Goal: Task Accomplishment & Management: Manage account settings

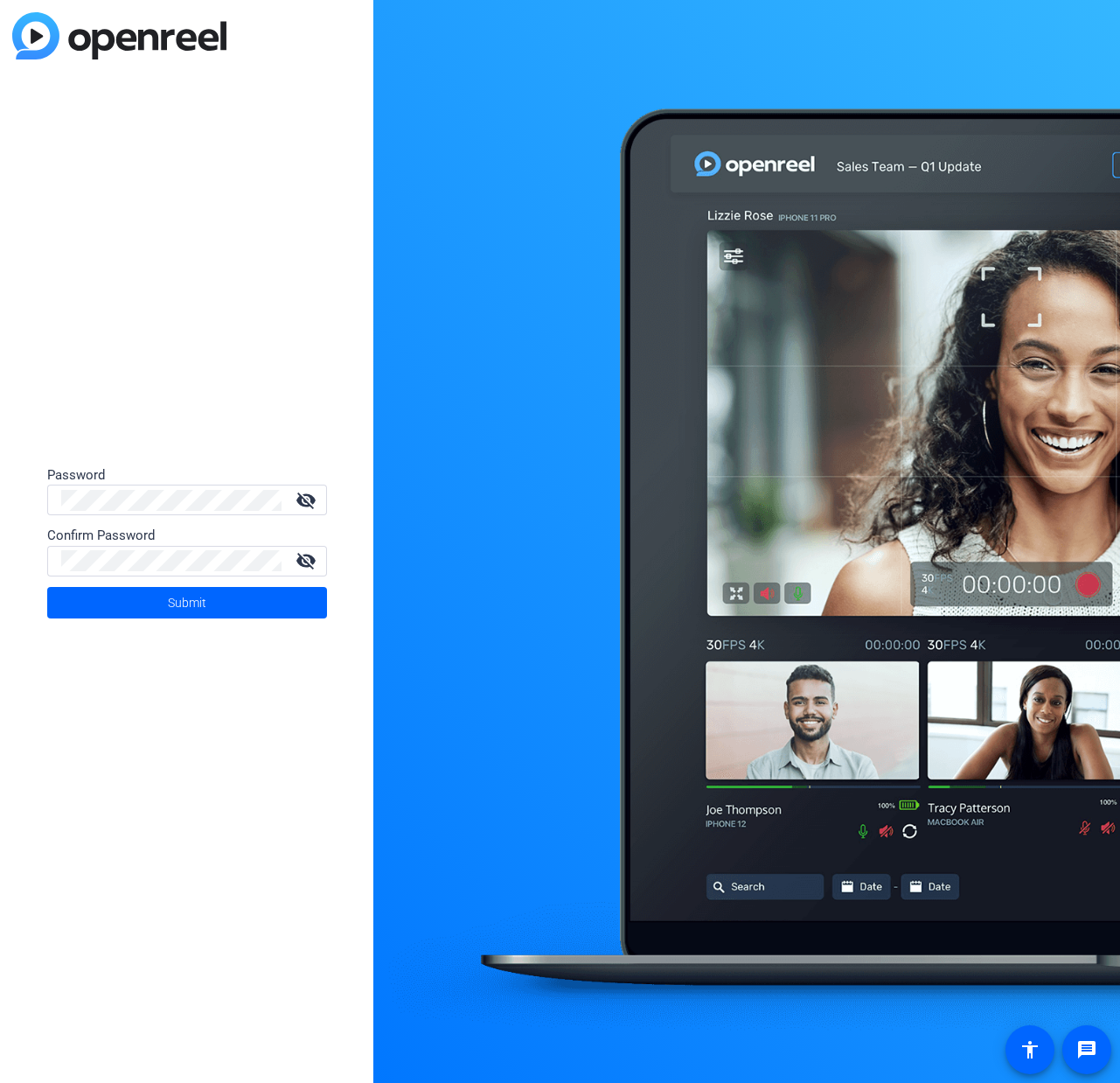
click at [308, 498] on mat-icon "visibility_off" at bounding box center [306, 500] width 42 height 21
click at [299, 561] on mat-icon "visibility_off" at bounding box center [306, 560] width 42 height 21
click at [207, 600] on span at bounding box center [187, 602] width 280 height 42
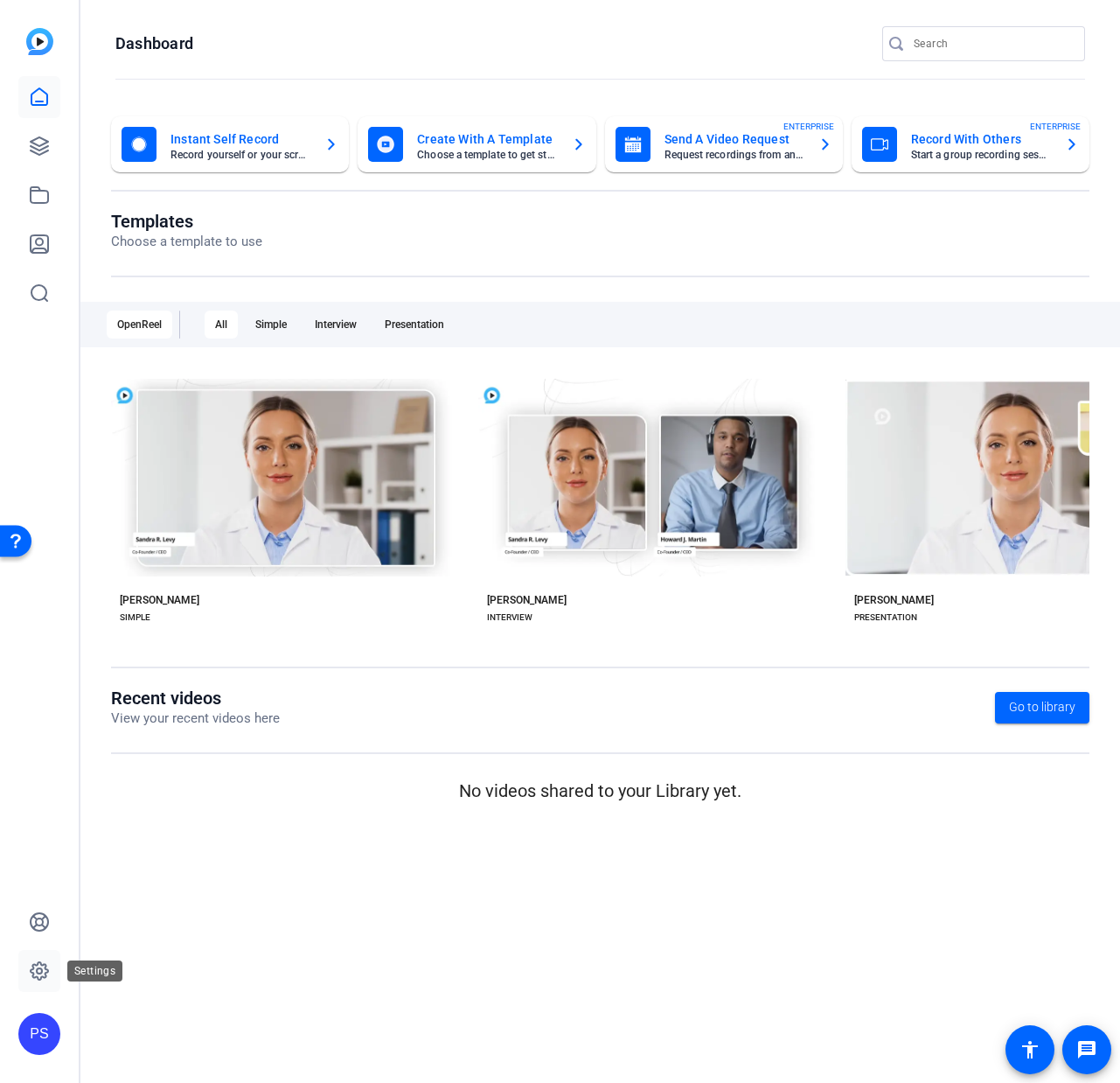
click at [39, 980] on icon at bounding box center [39, 970] width 21 height 21
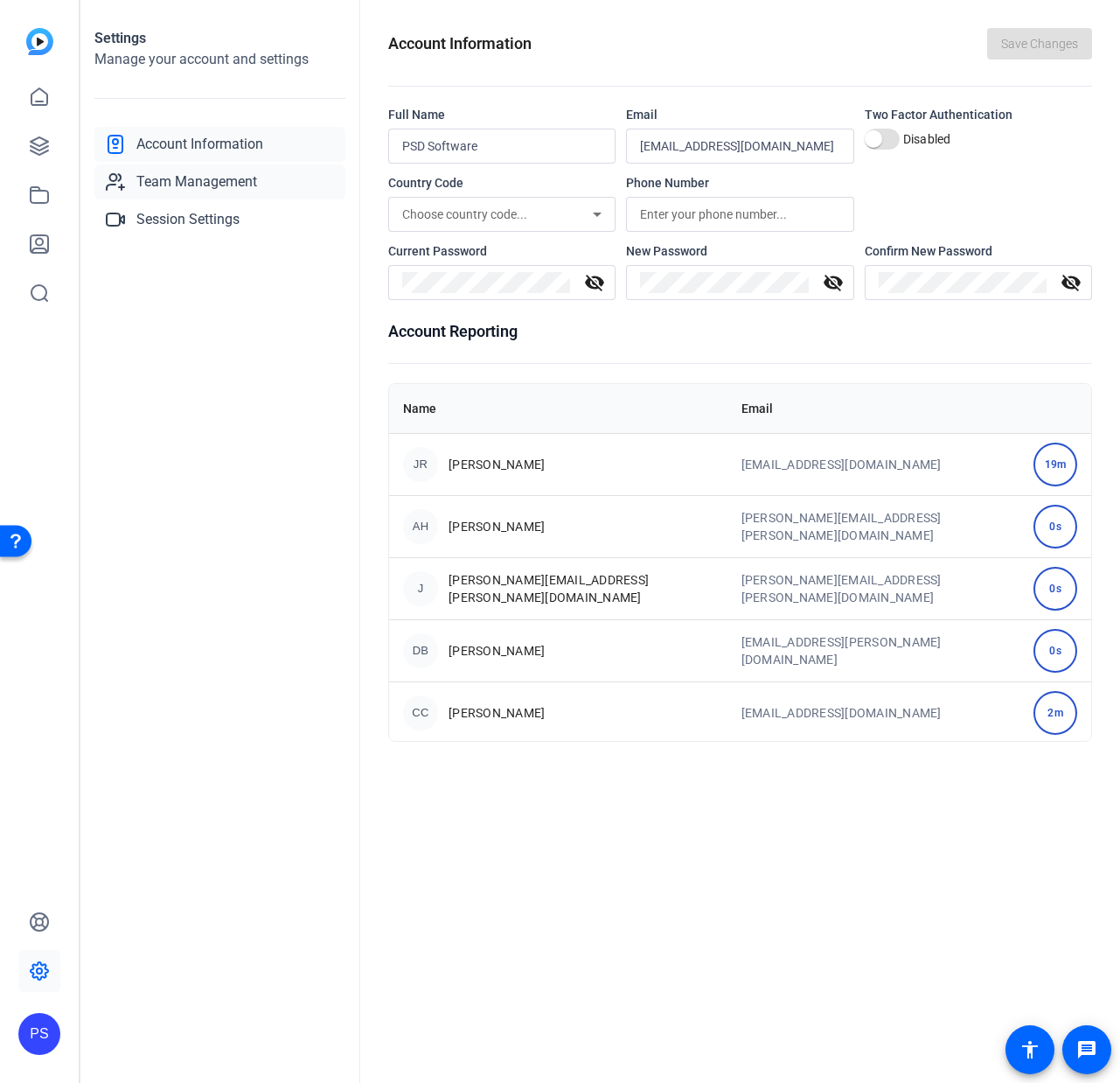
click at [203, 181] on span "Team Management" at bounding box center [197, 182] width 121 height 21
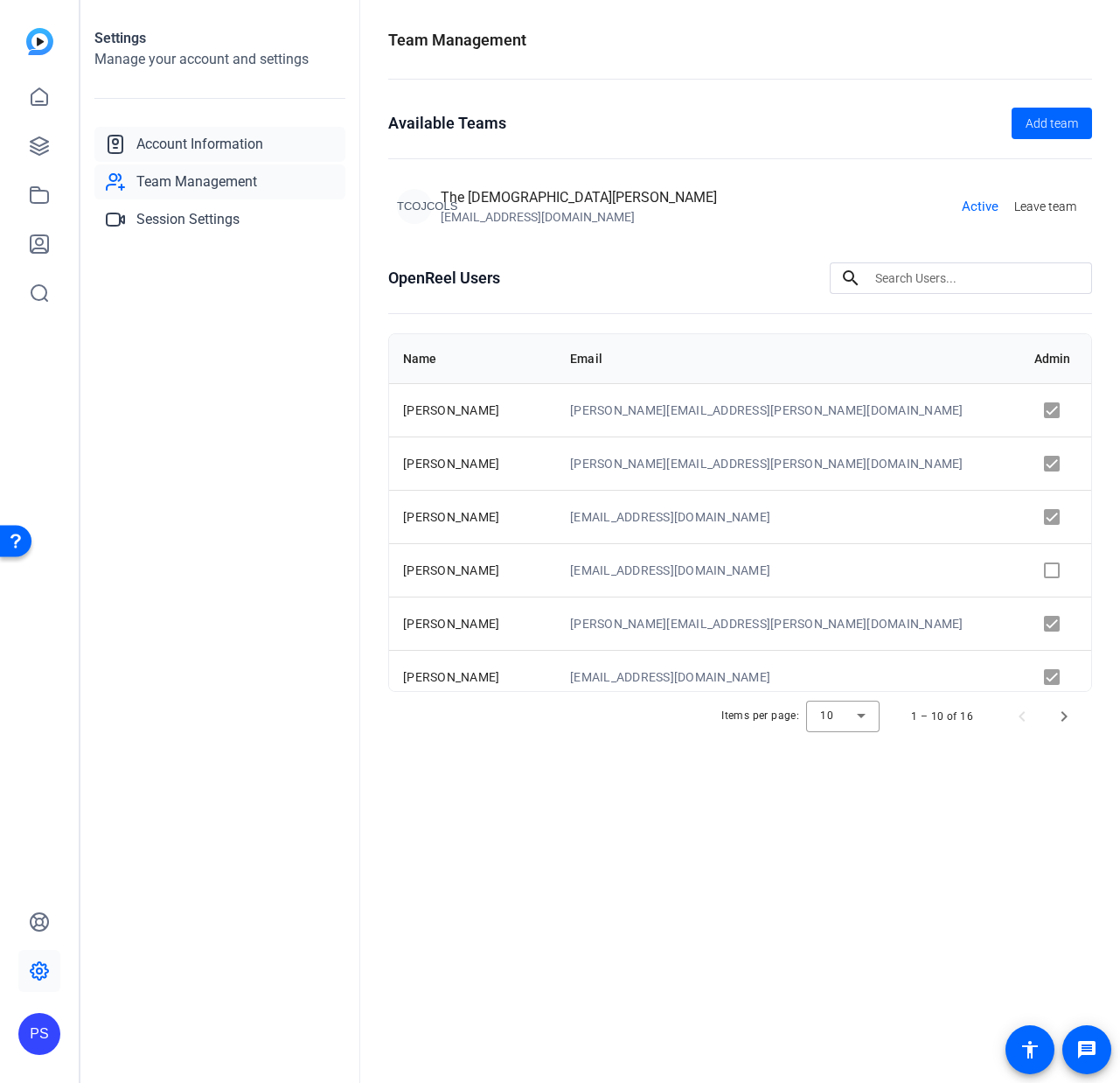
click at [174, 149] on span "Account Information" at bounding box center [200, 144] width 127 height 21
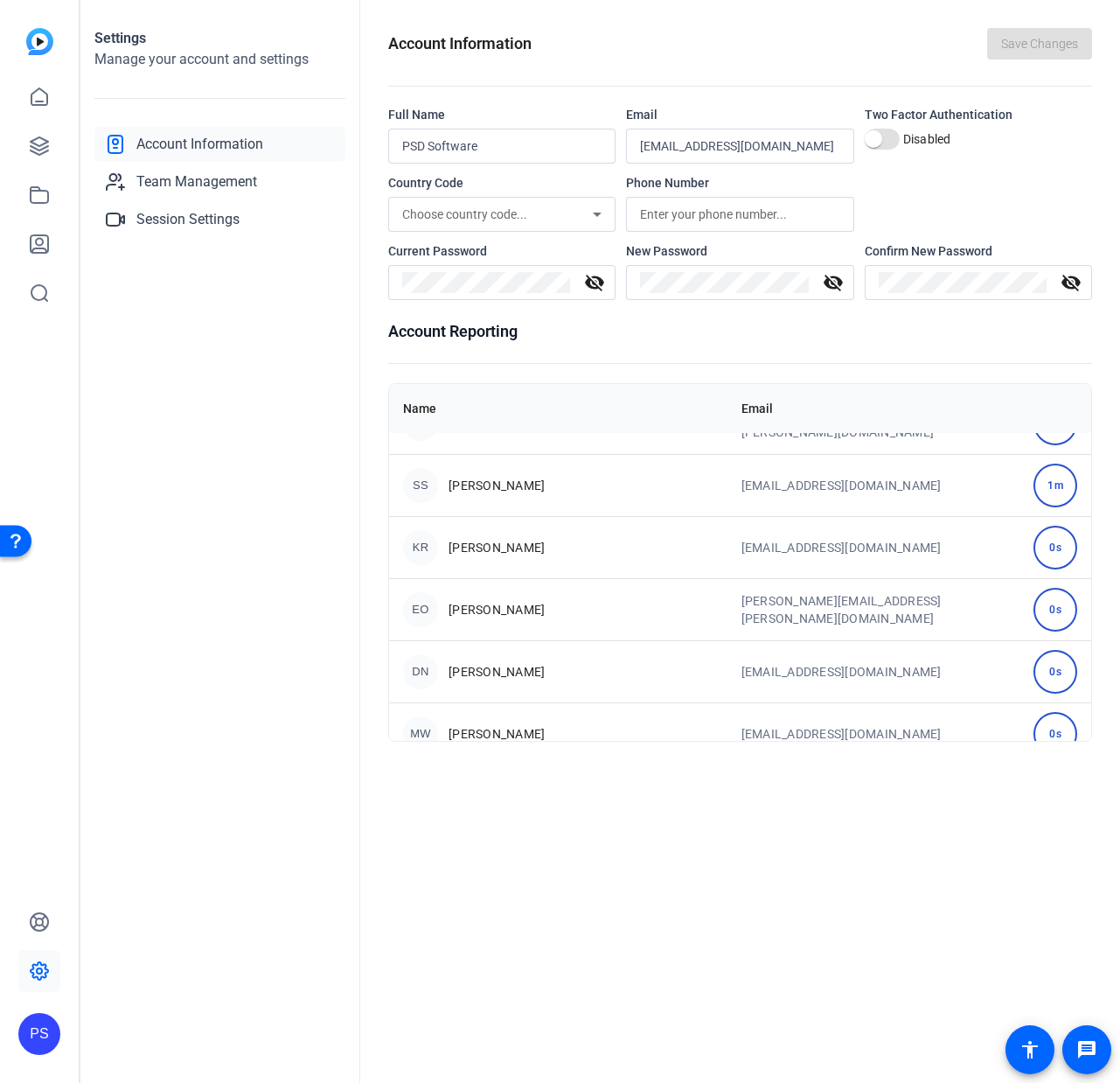
scroll to position [1009, 0]
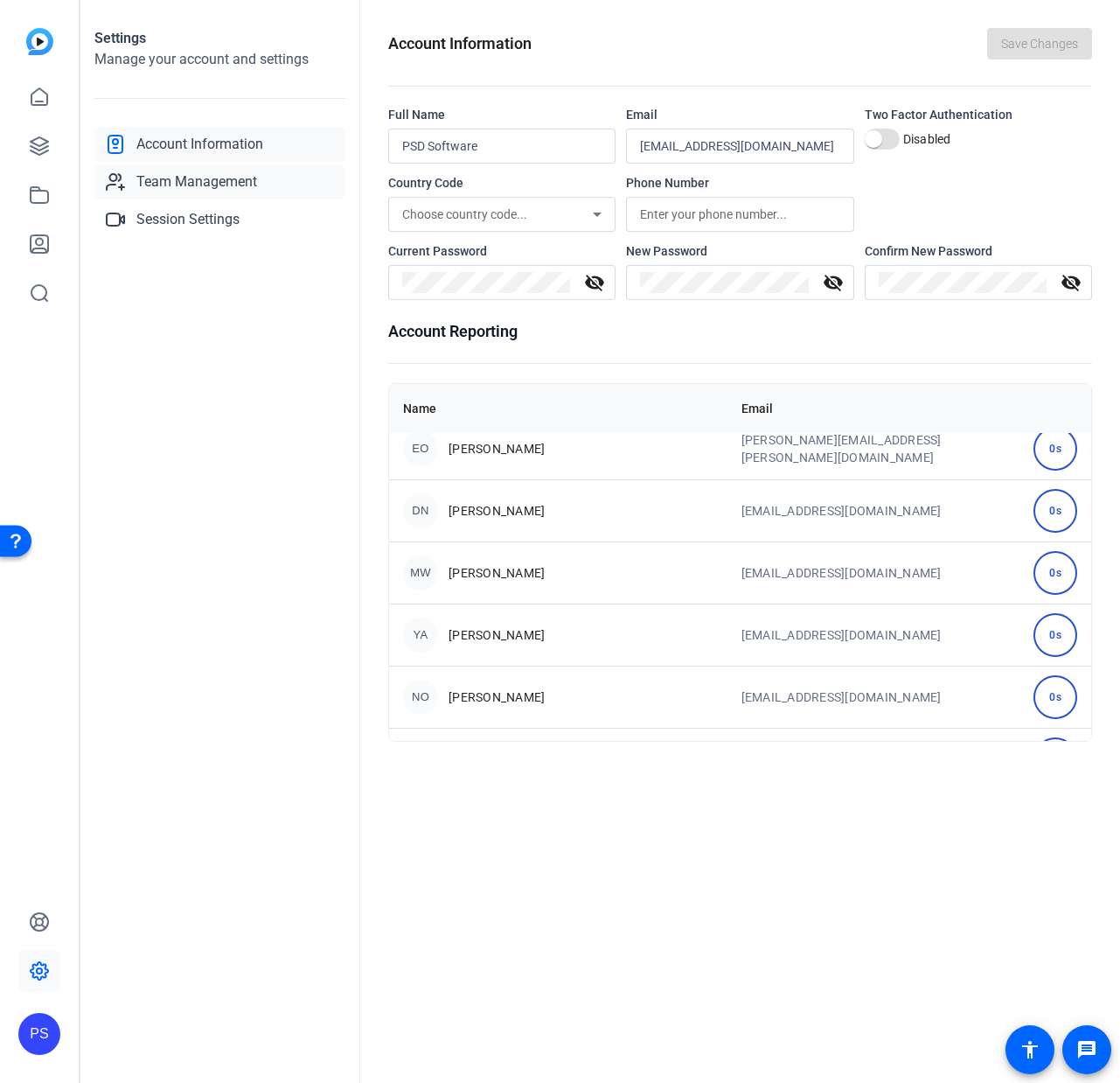
click at [213, 177] on span "Team Management" at bounding box center [197, 182] width 121 height 21
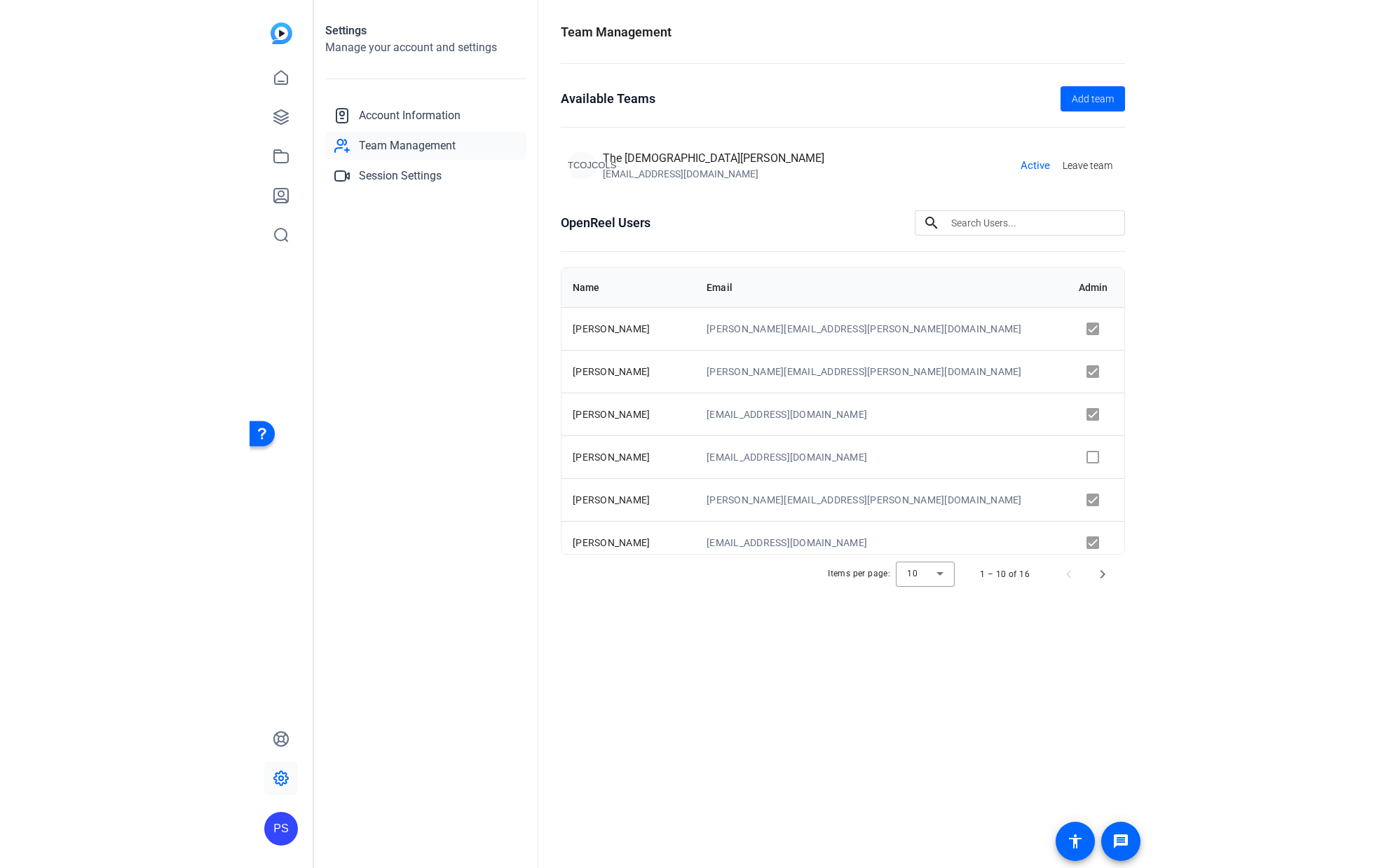
scroll to position [111, 0]
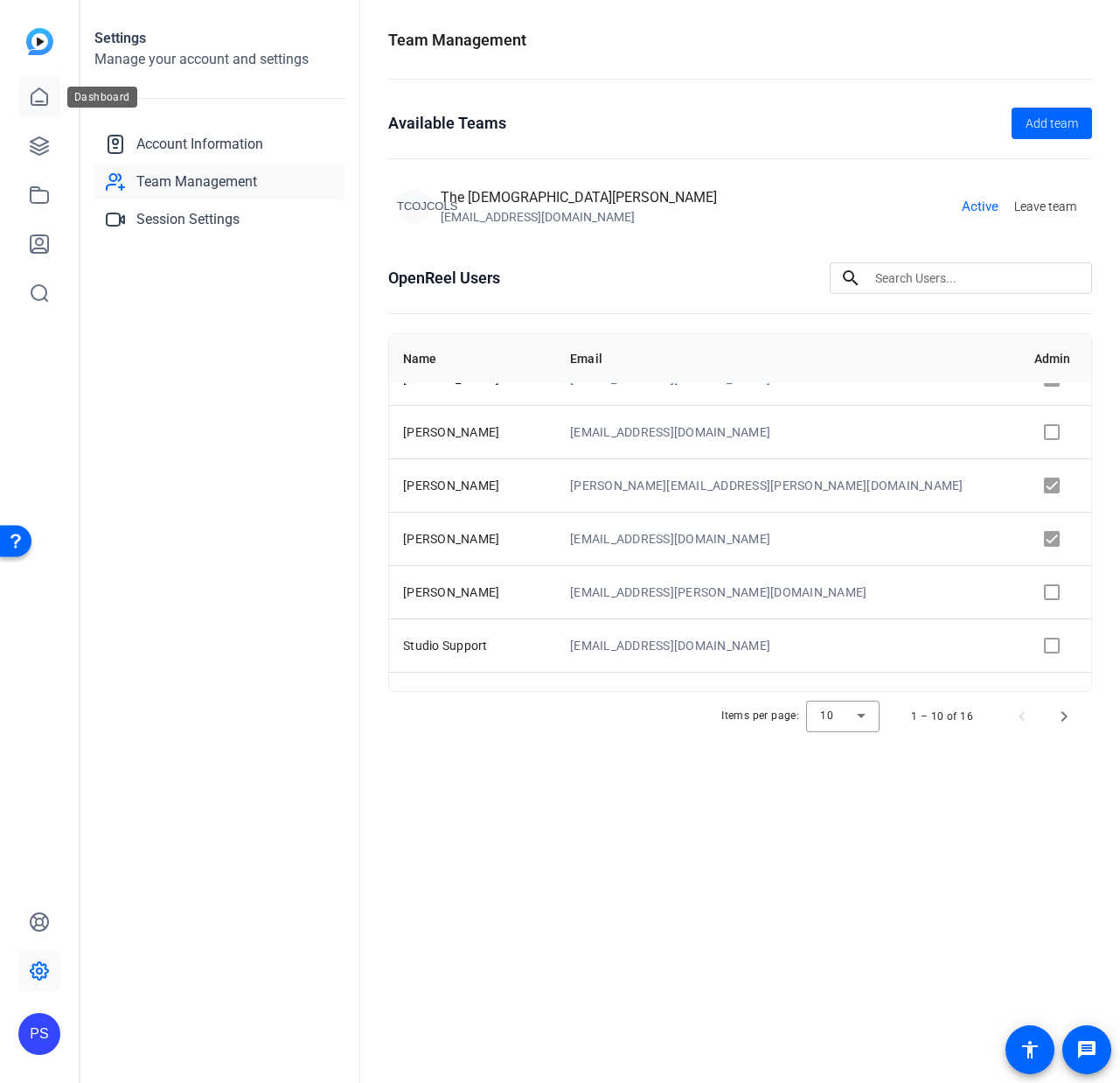
click at [36, 96] on icon at bounding box center [39, 97] width 21 height 21
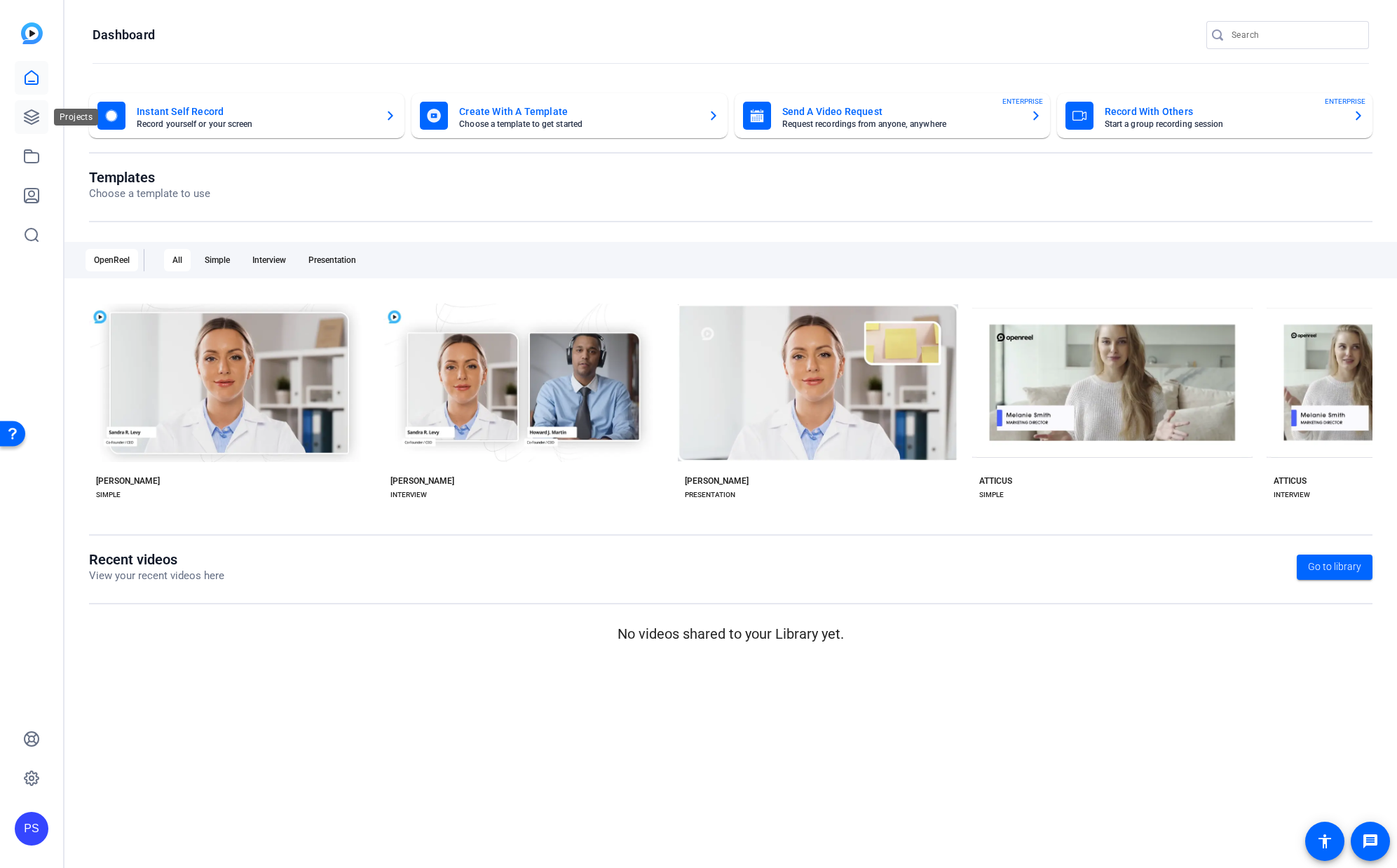
click at [31, 119] on icon at bounding box center [31, 117] width 17 height 17
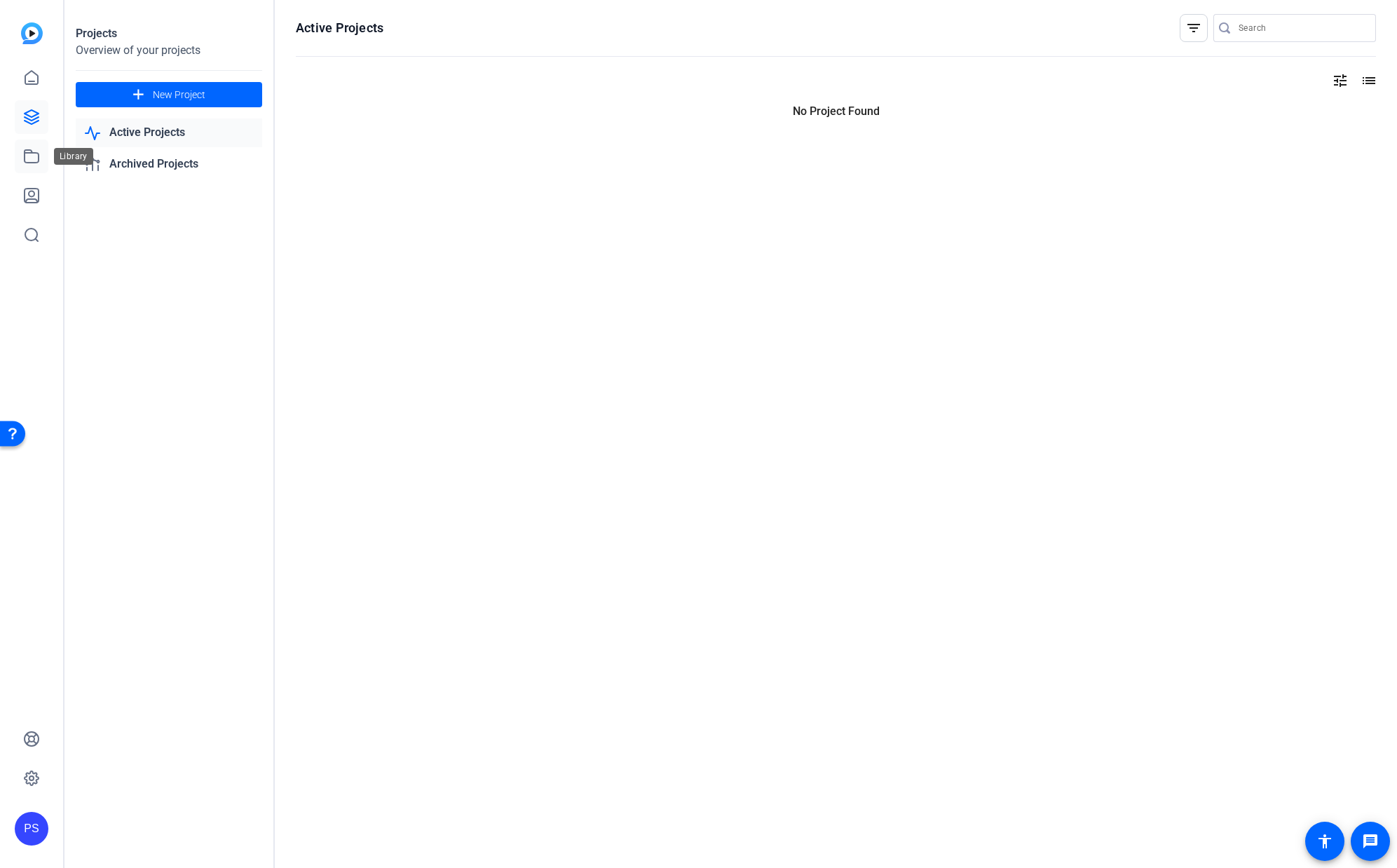
click at [30, 155] on icon at bounding box center [31, 156] width 17 height 17
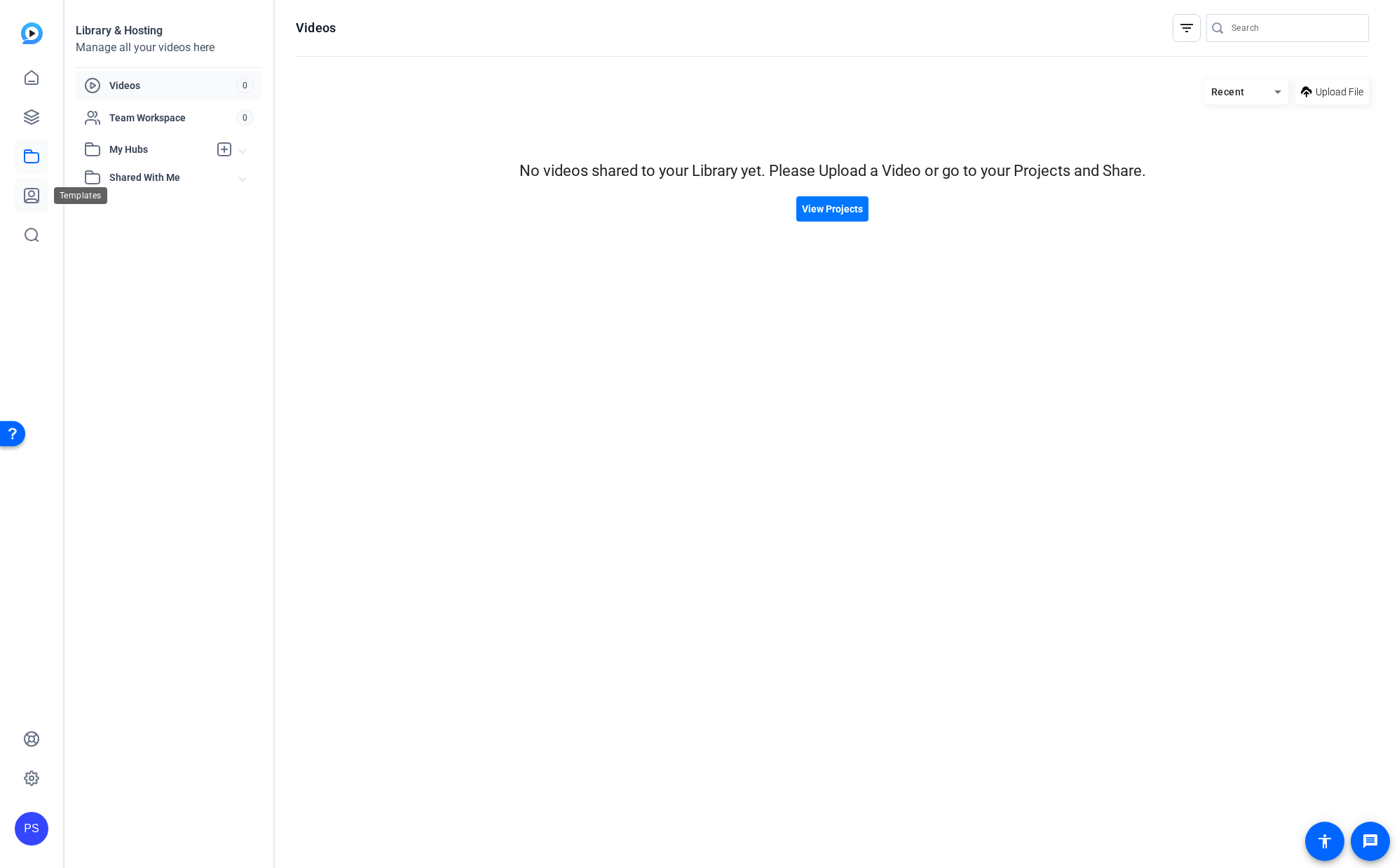
click at [31, 194] on icon at bounding box center [31, 195] width 17 height 17
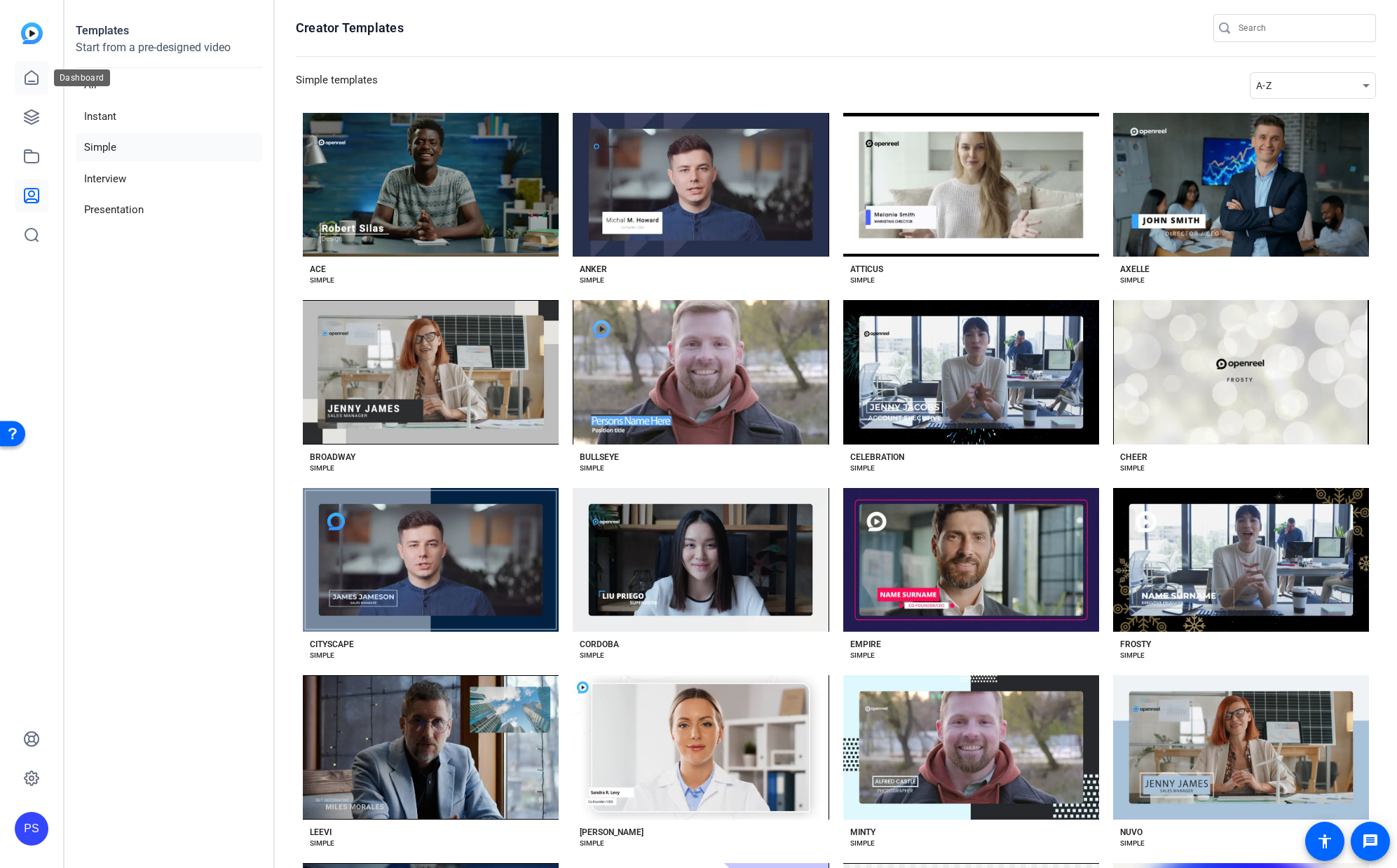
click at [30, 83] on icon at bounding box center [32, 77] width 13 height 14
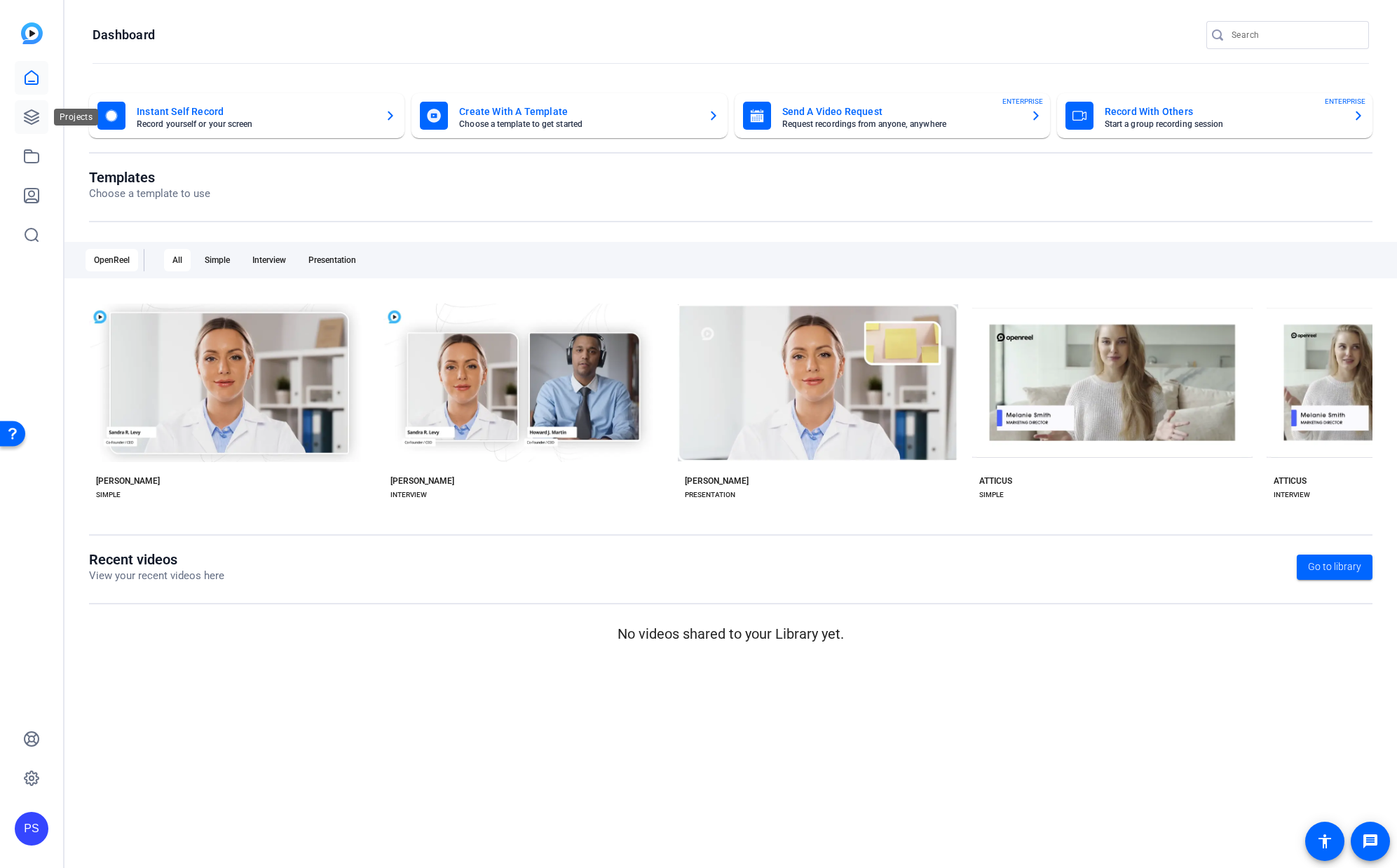
click at [30, 119] on icon at bounding box center [32, 117] width 14 height 14
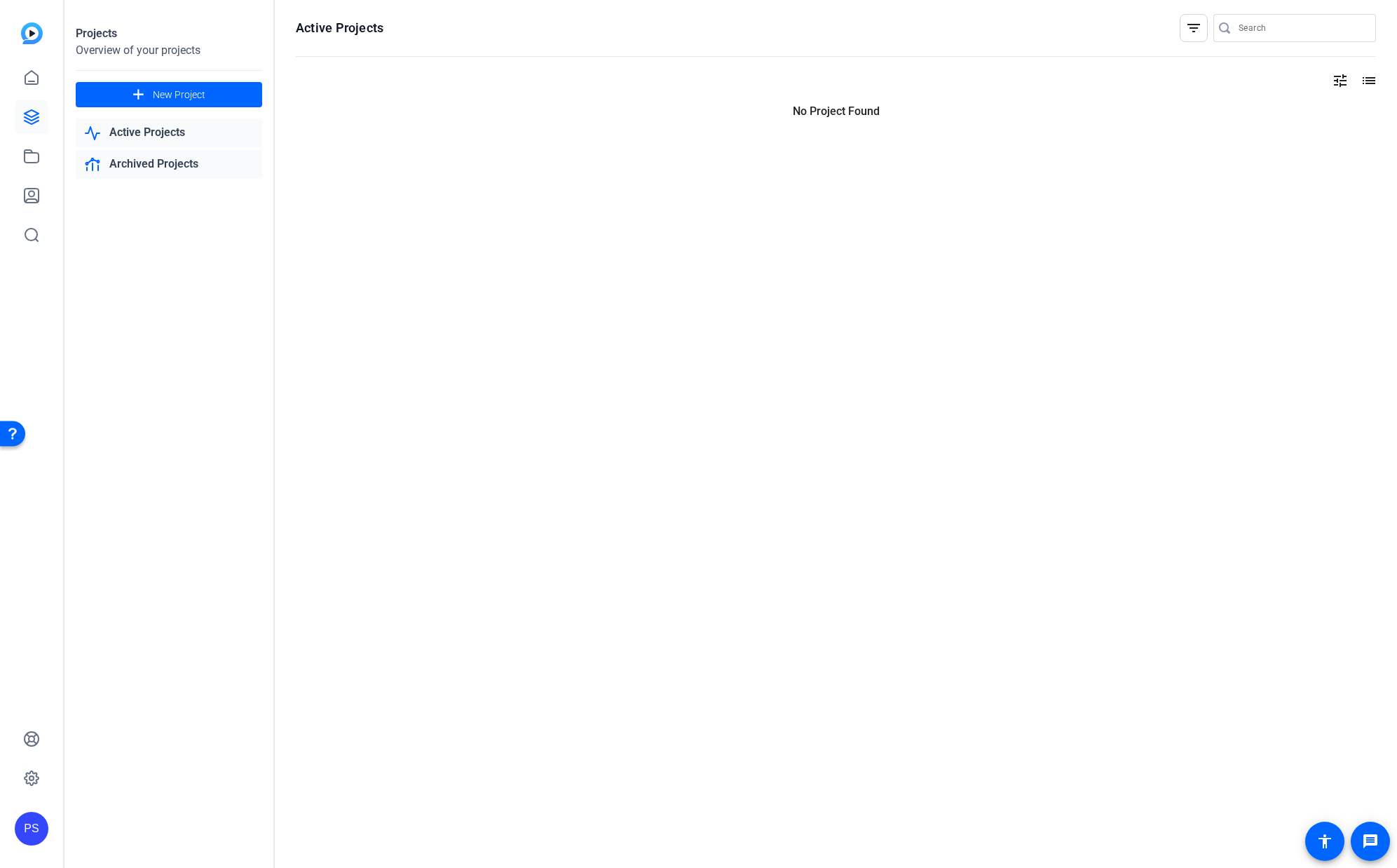
click at [157, 163] on link "Archived Projects" at bounding box center [169, 164] width 187 height 29
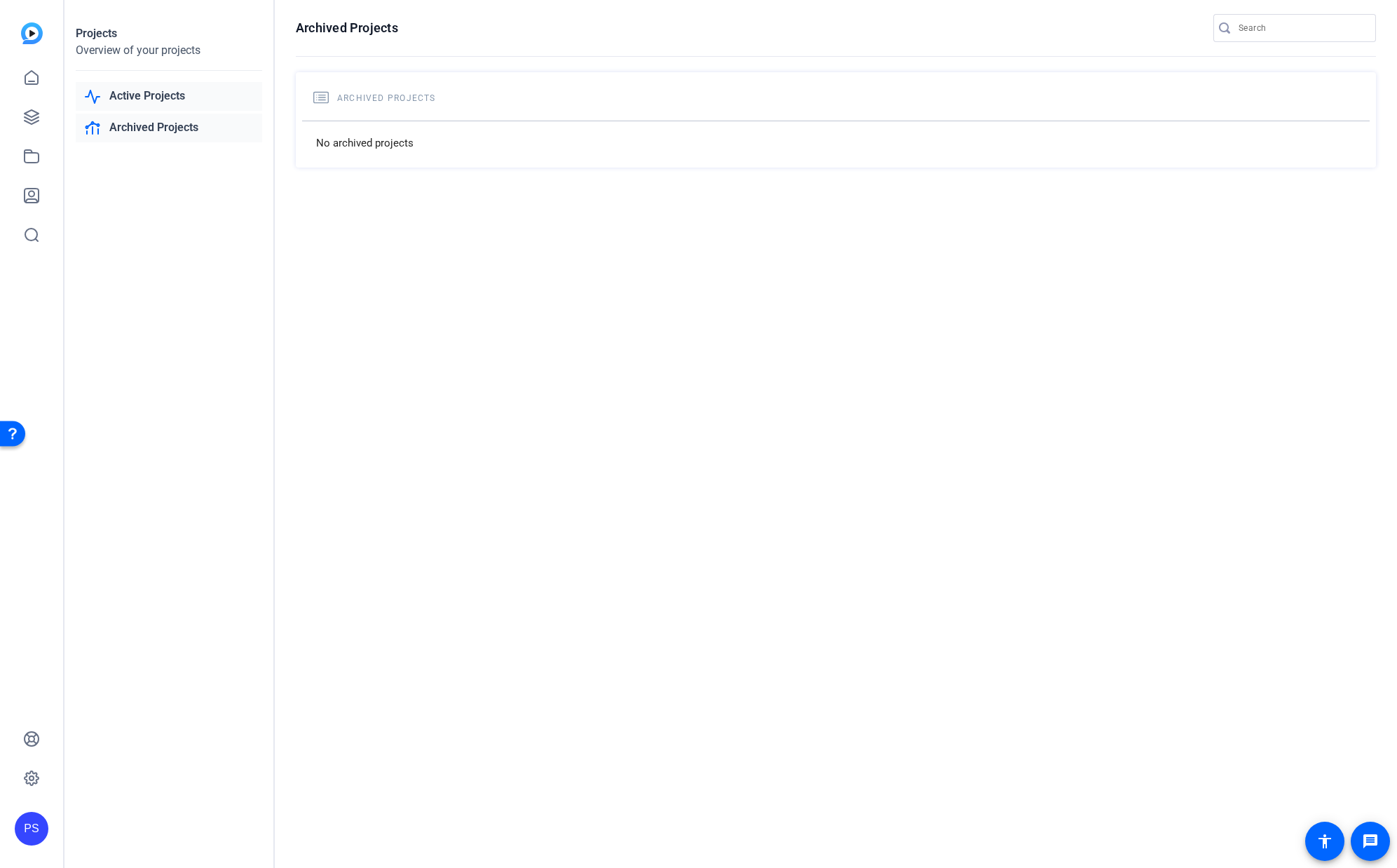
click at [158, 93] on link "Active Projects" at bounding box center [169, 96] width 187 height 29
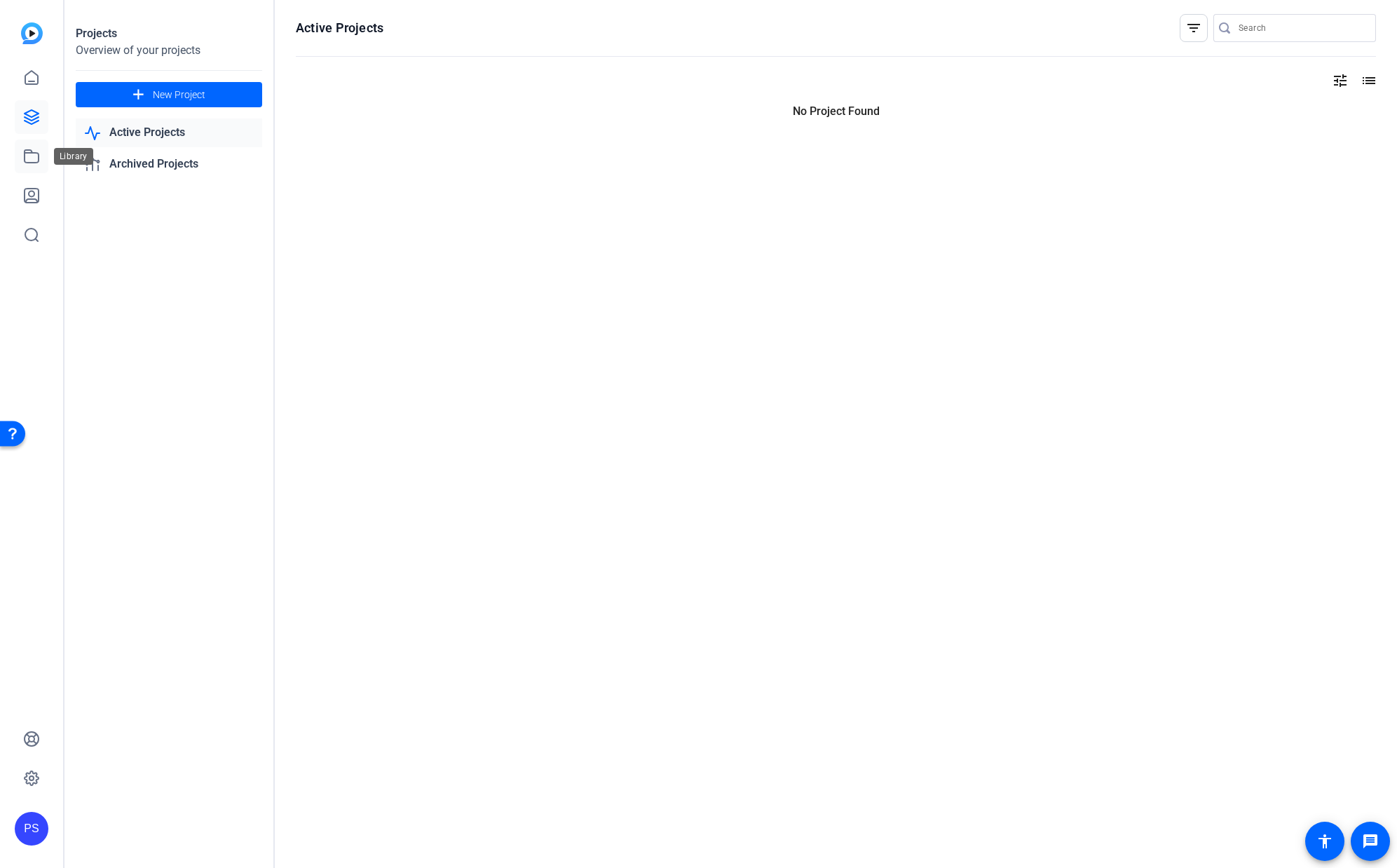
click at [32, 151] on icon at bounding box center [31, 156] width 17 height 17
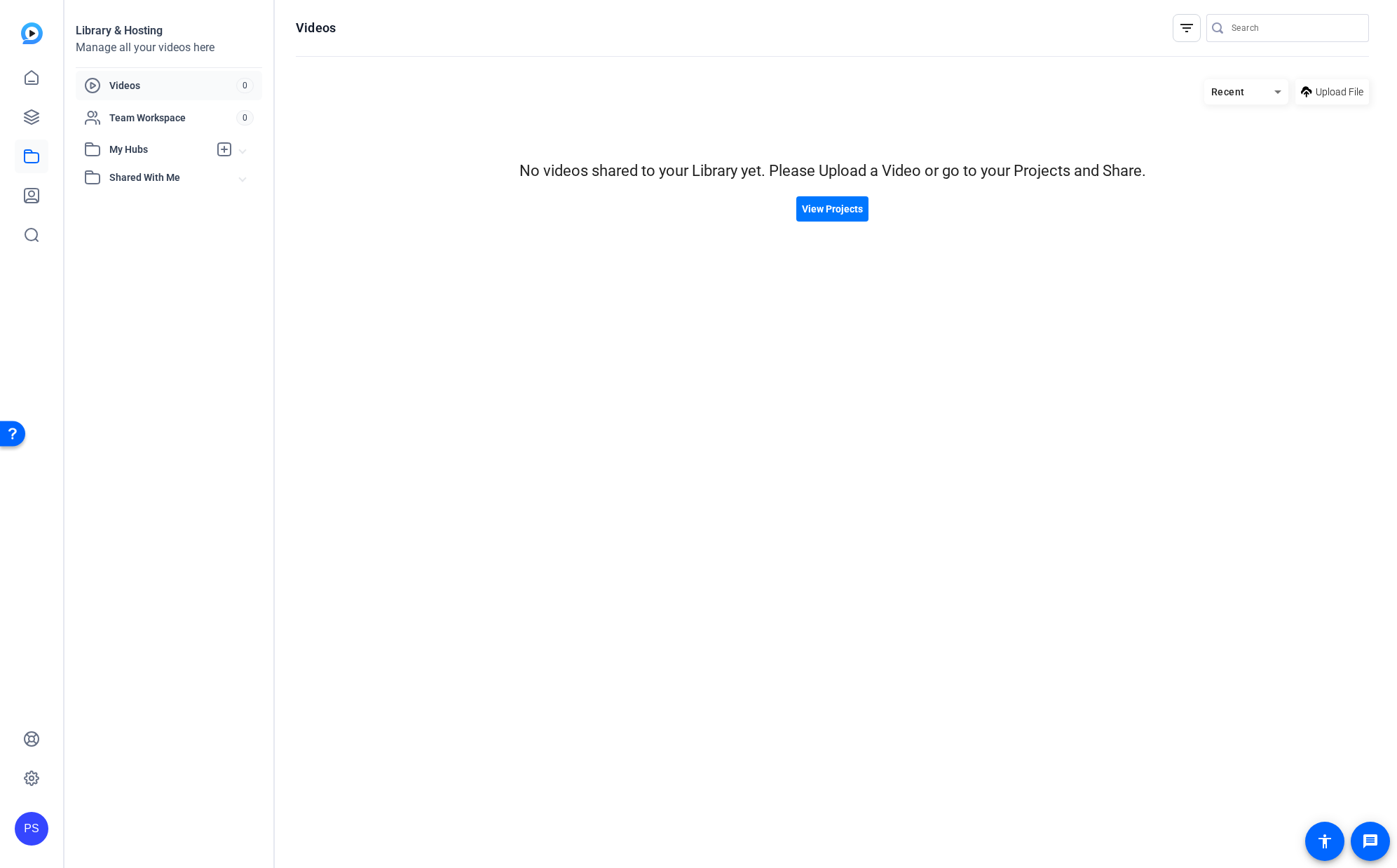
click at [133, 140] on mat-expansion-panel-header "My Hubs" at bounding box center [169, 149] width 187 height 28
click at [135, 207] on span "Shared With Me" at bounding box center [175, 208] width 131 height 14
click at [31, 195] on icon at bounding box center [31, 195] width 17 height 17
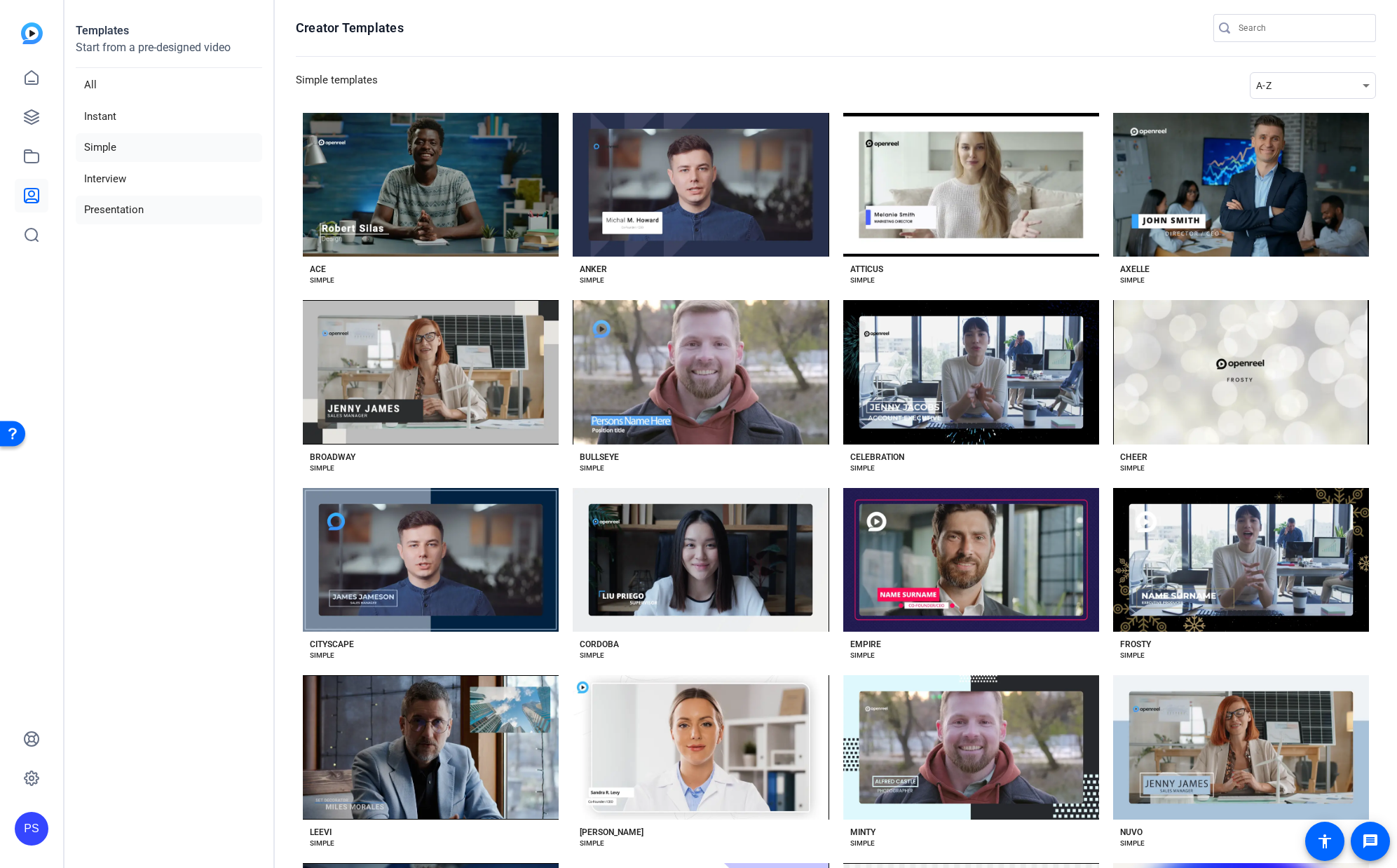
click at [157, 209] on li "Presentation" at bounding box center [169, 210] width 187 height 29
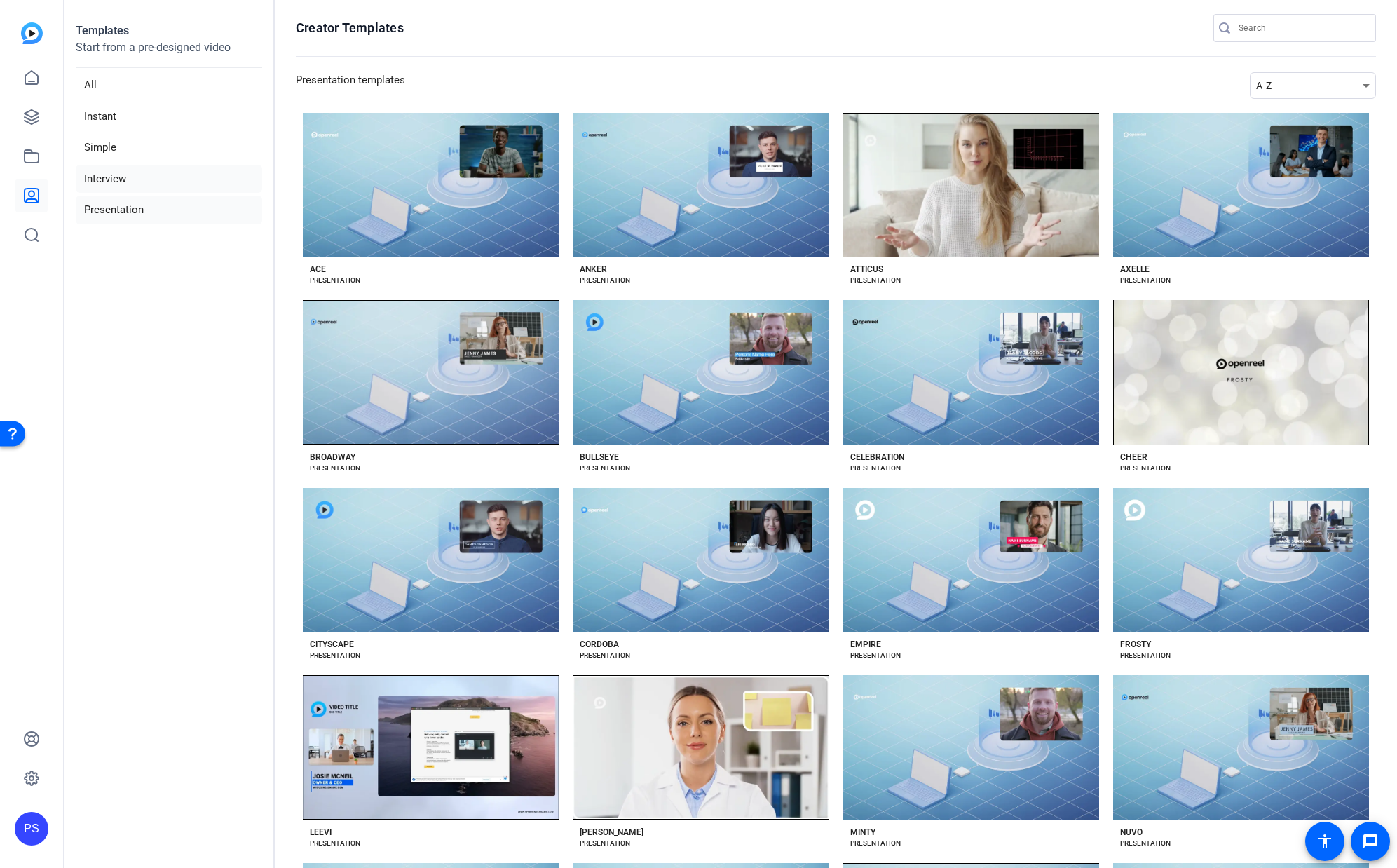
click at [123, 179] on li "Interview" at bounding box center [169, 179] width 187 height 29
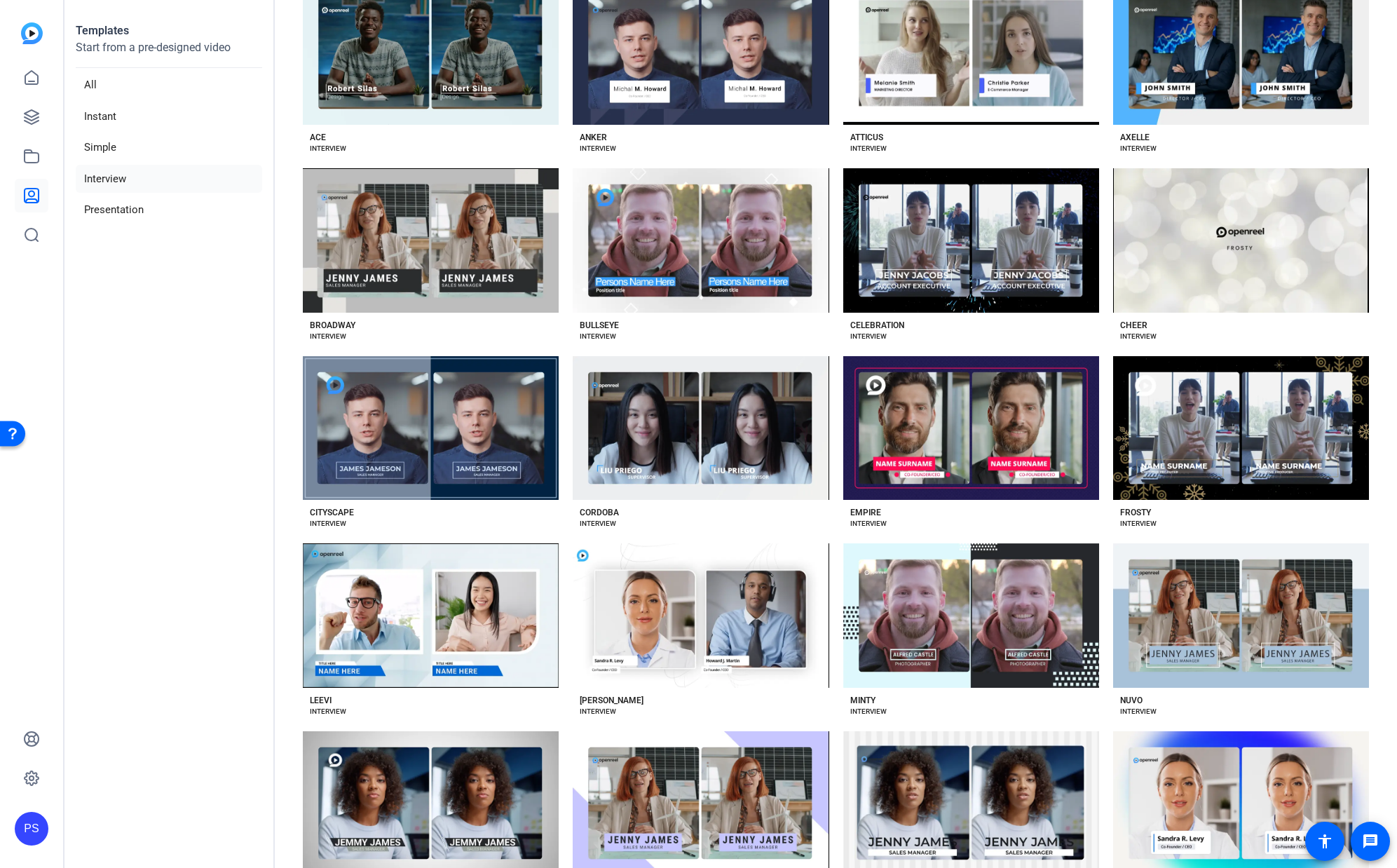
scroll to position [0, 0]
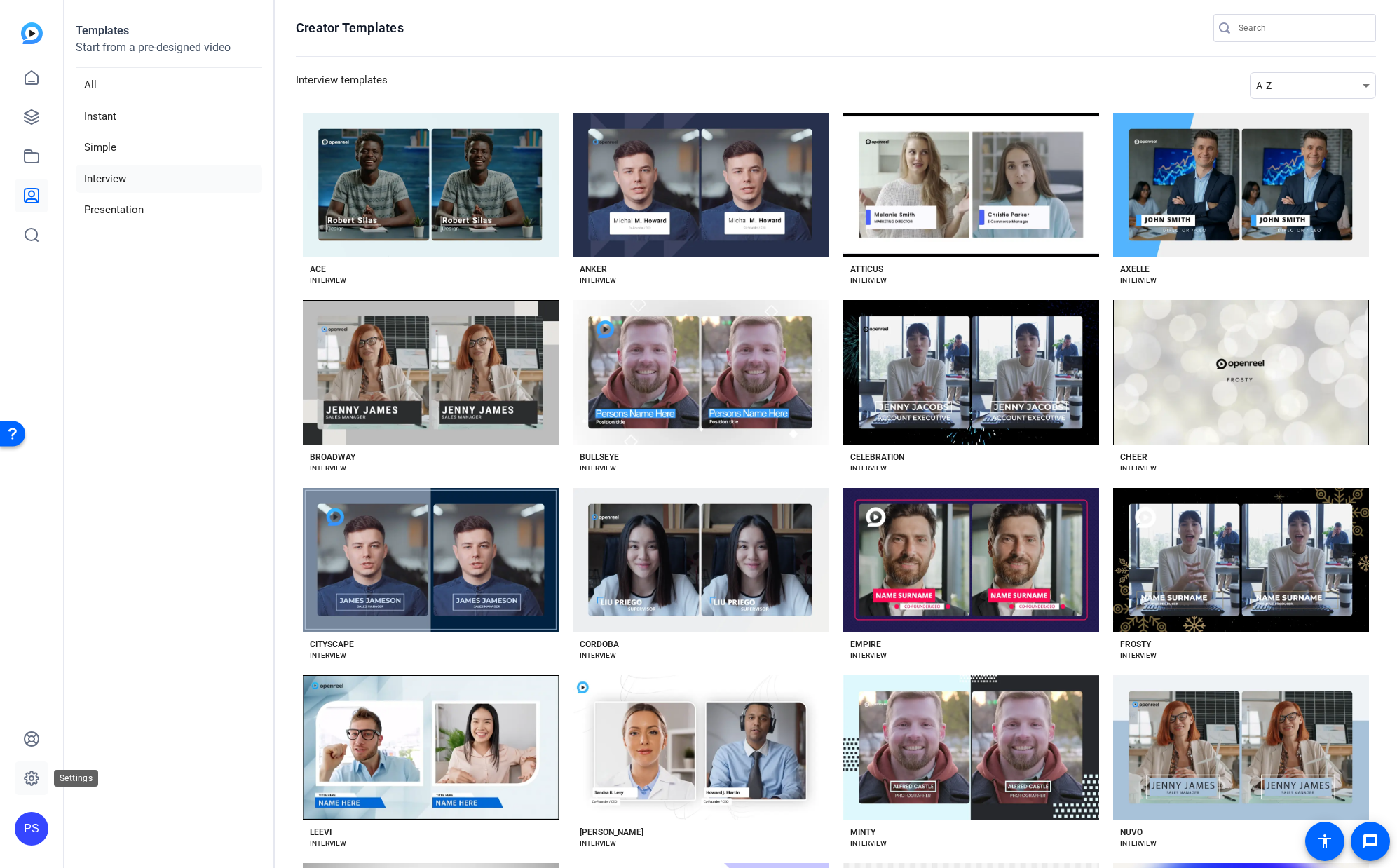
click at [29, 776] on icon at bounding box center [31, 778] width 17 height 17
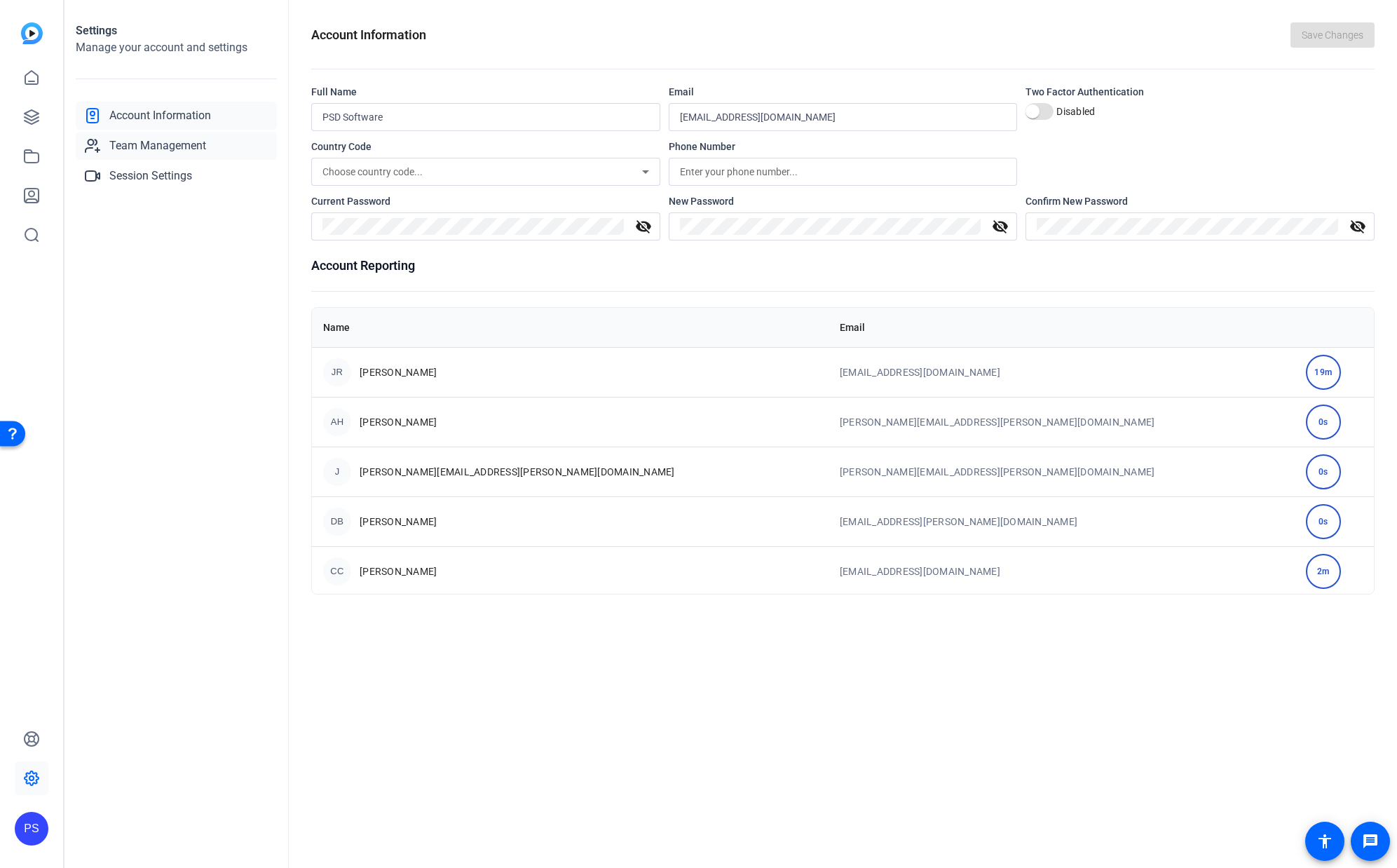
click at [166, 145] on span "Team Management" at bounding box center [158, 146] width 97 height 17
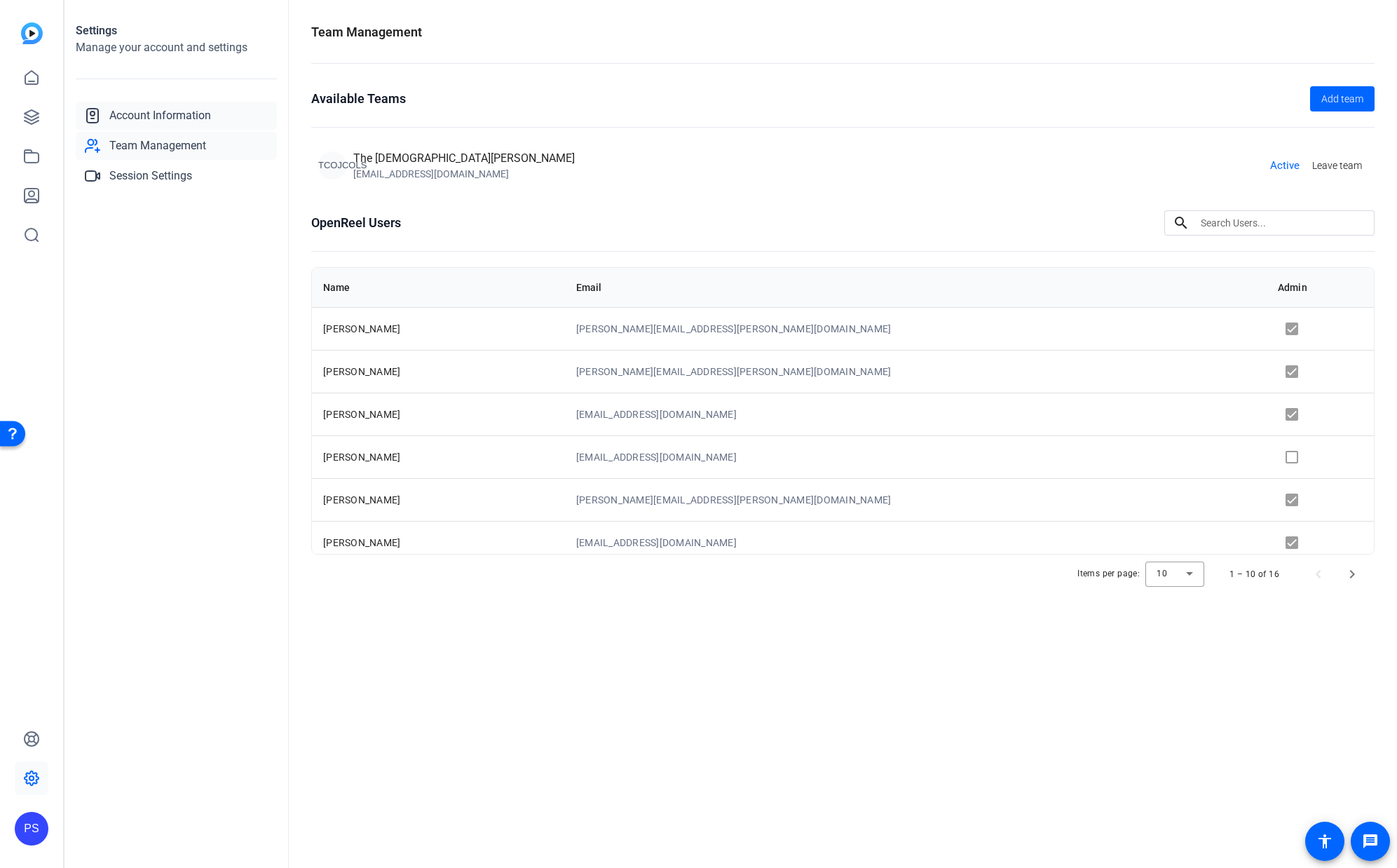
click at [158, 115] on span "Account Information" at bounding box center [160, 115] width 102 height 17
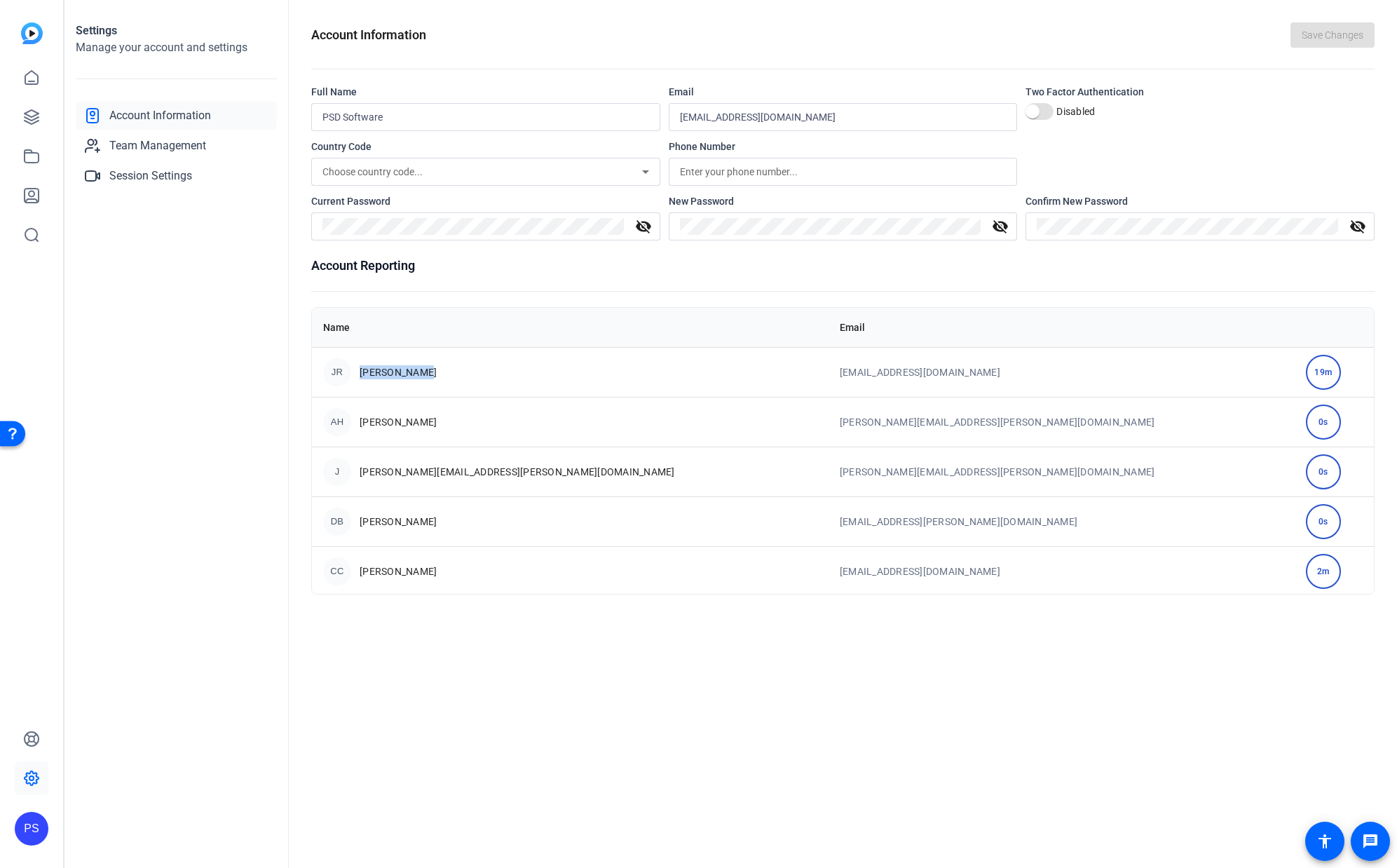
drag, startPoint x: 425, startPoint y: 374, endPoint x: 357, endPoint y: 374, distance: 68.0
click at [358, 375] on div "JR Jeff Roberts" at bounding box center [570, 372] width 494 height 28
click at [160, 177] on span "Session Settings" at bounding box center [151, 175] width 83 height 17
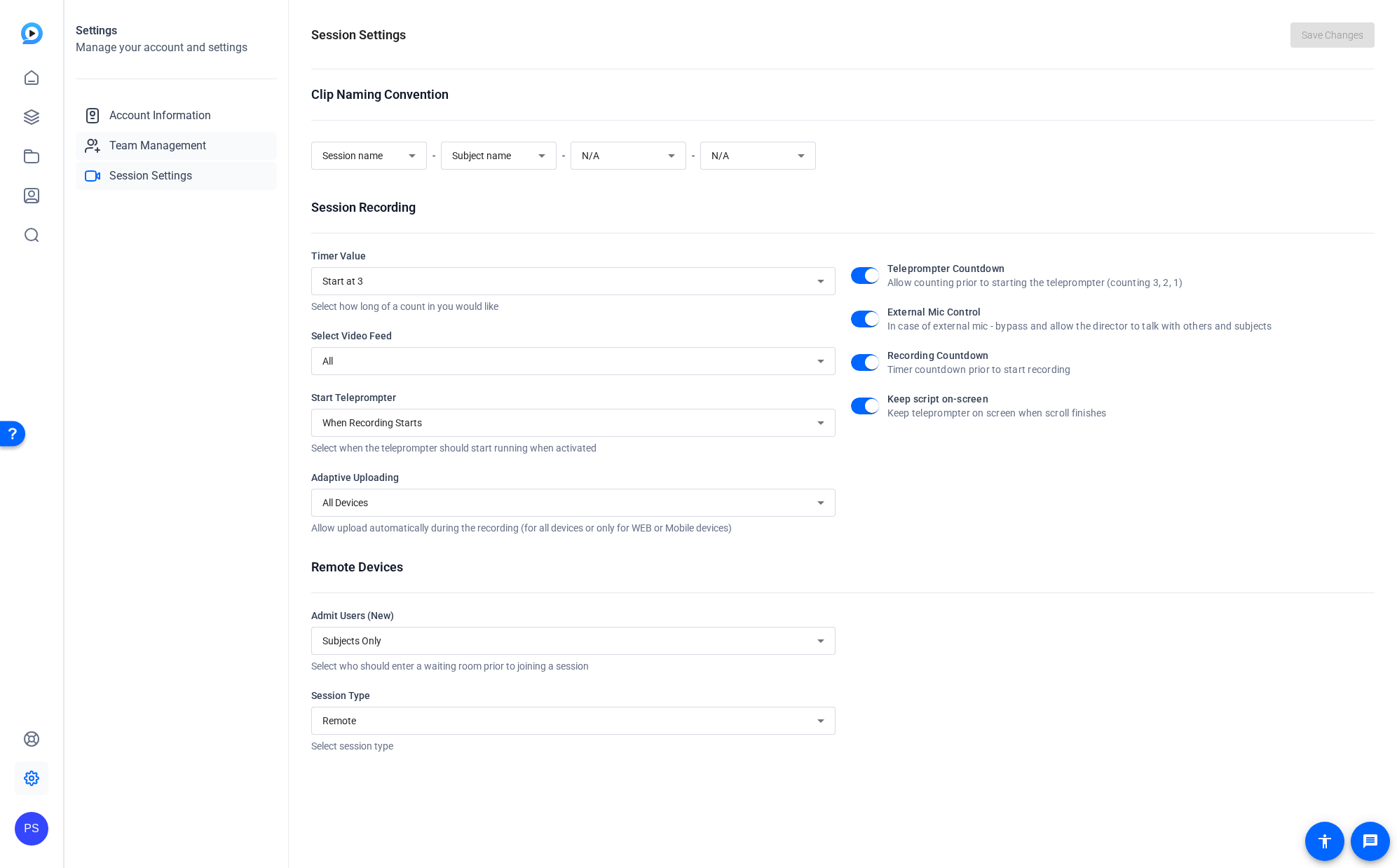
click at [158, 144] on span "Team Management" at bounding box center [158, 146] width 97 height 17
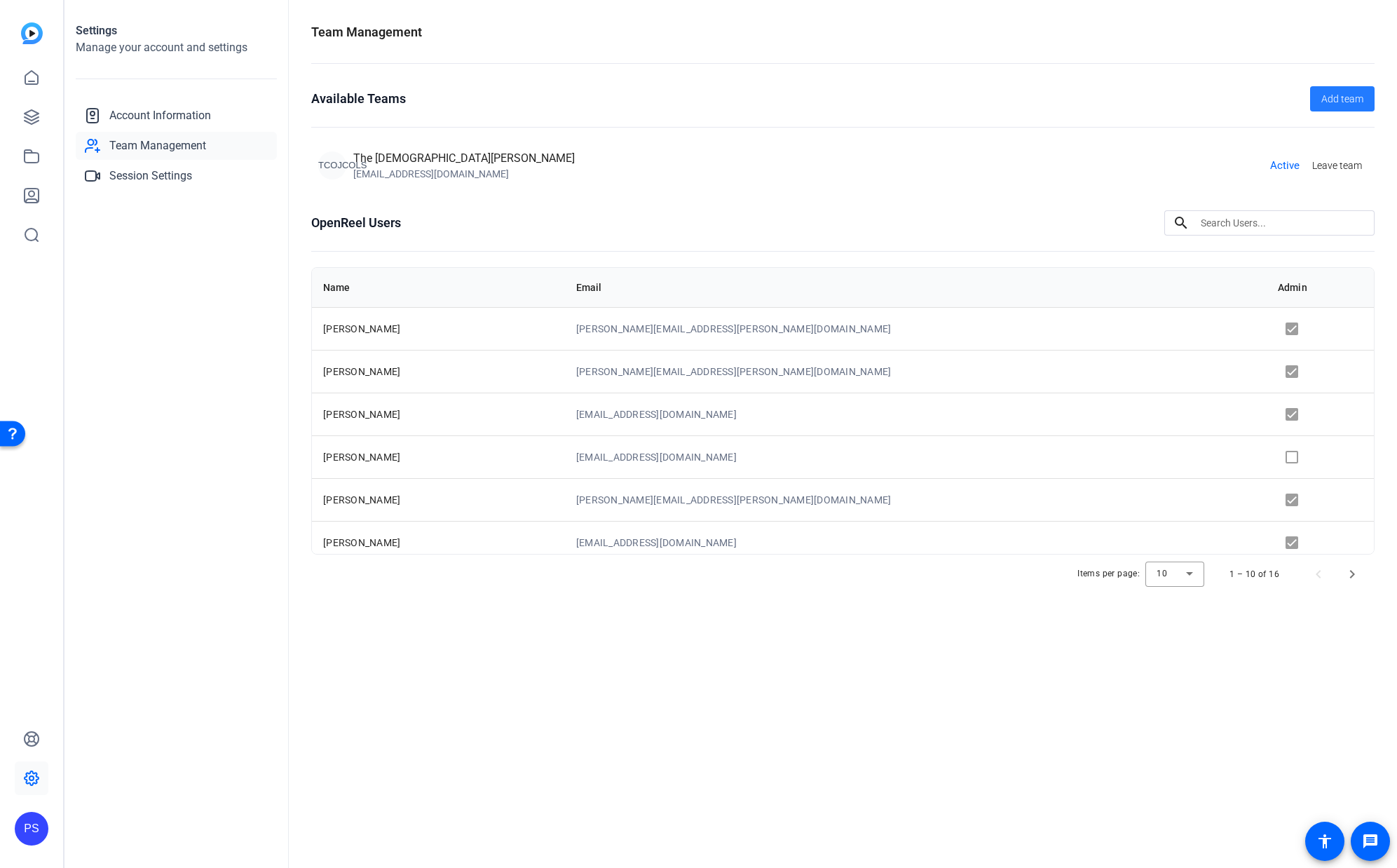
click at [897, 99] on span "Add team" at bounding box center [1343, 99] width 42 height 14
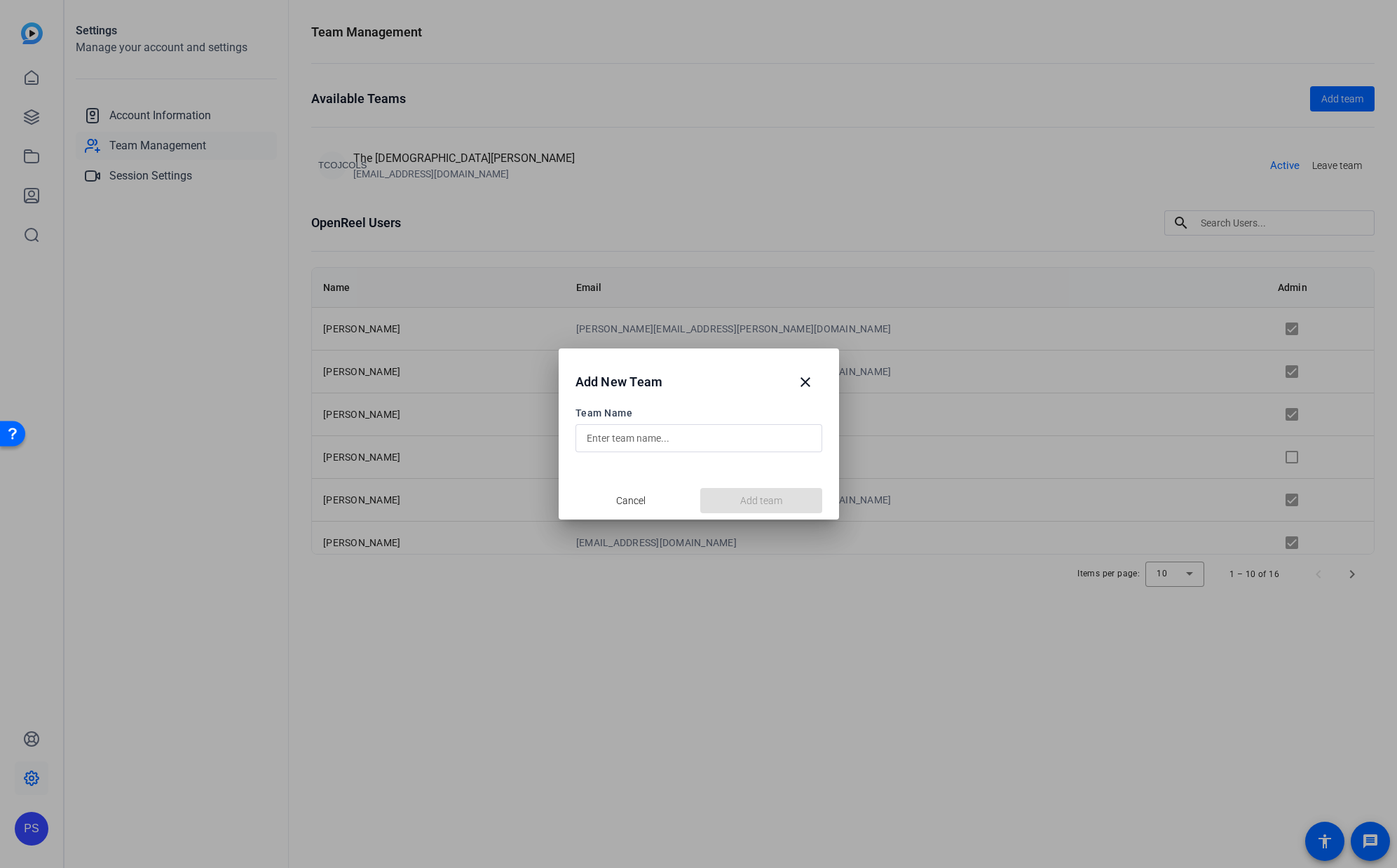
click at [650, 444] on input "text" at bounding box center [699, 438] width 224 height 17
type input "p"
click at [808, 378] on mat-icon "close" at bounding box center [805, 381] width 17 height 17
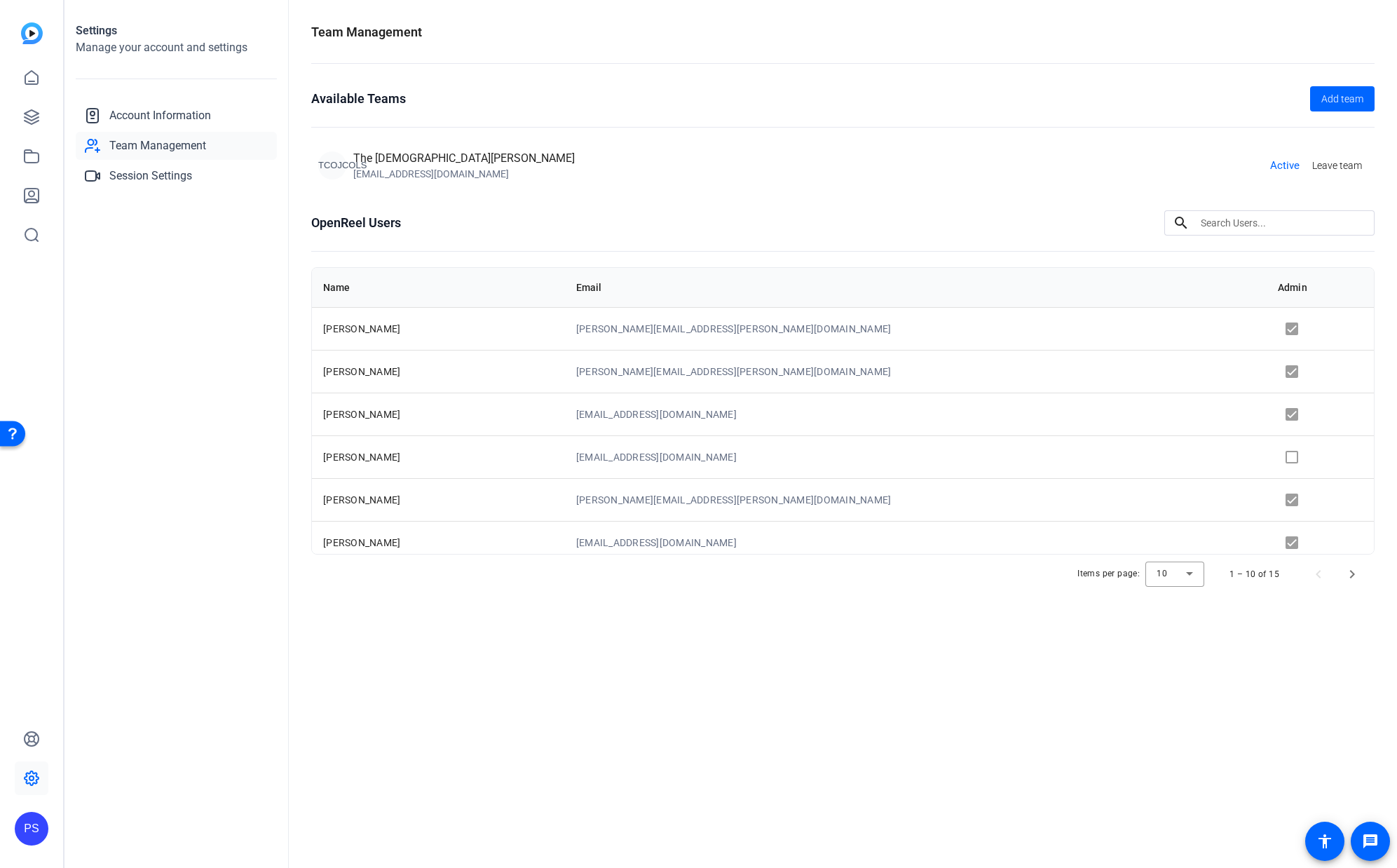
click at [28, 829] on div "PS" at bounding box center [31, 829] width 34 height 34
click at [188, 790] on mat-icon "logout" at bounding box center [196, 794] width 17 height 17
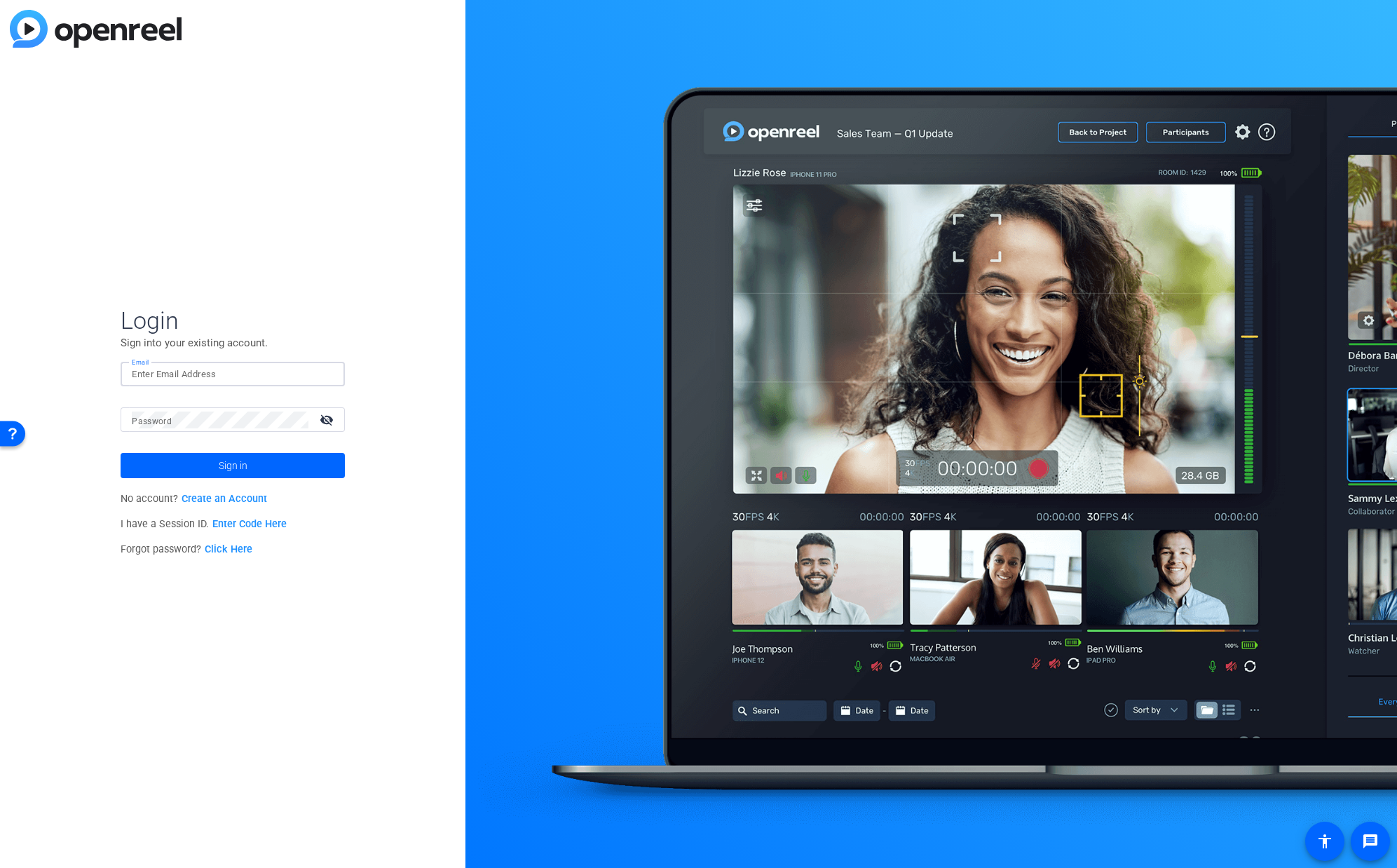
type input "[EMAIL_ADDRESS][DOMAIN_NAME]"
click at [216, 465] on span at bounding box center [233, 465] width 224 height 34
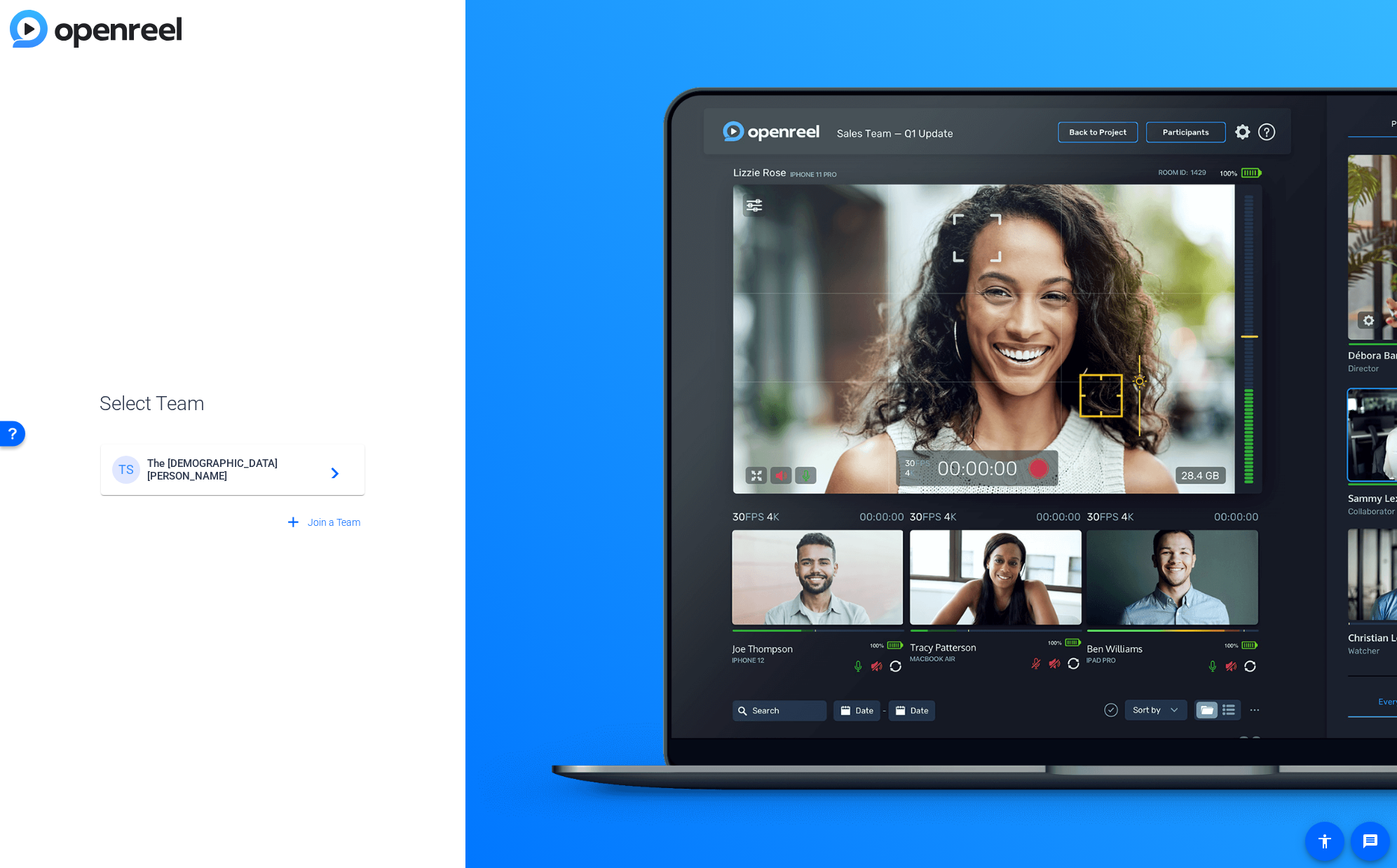
click at [207, 470] on span "The [DEMOGRAPHIC_DATA][PERSON_NAME]" at bounding box center [235, 470] width 175 height 26
